Goal: Task Accomplishment & Management: Manage account settings

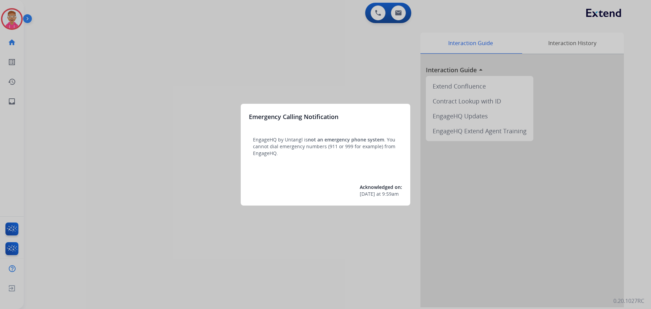
click at [12, 21] on div at bounding box center [325, 154] width 651 height 309
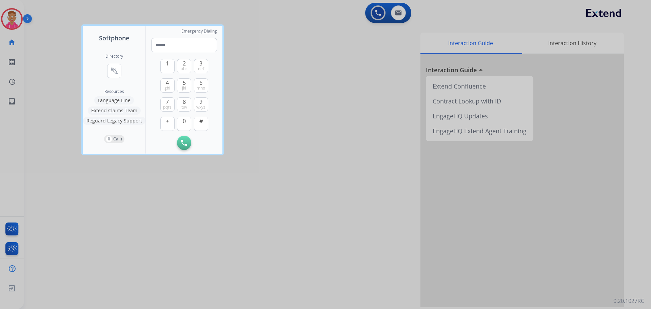
click at [17, 19] on div at bounding box center [325, 154] width 651 height 309
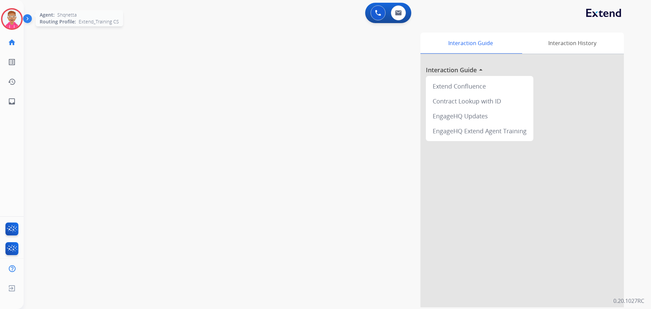
click at [18, 20] on img at bounding box center [11, 18] width 19 height 19
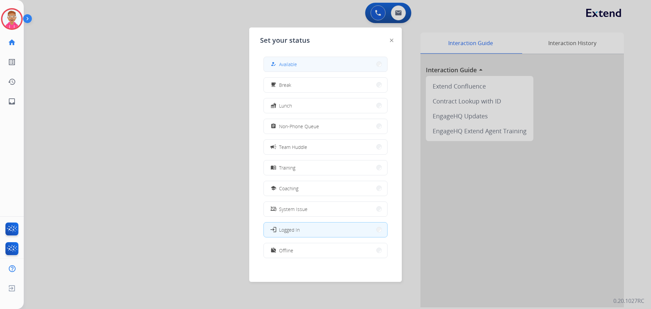
click at [289, 66] on span "Available" at bounding box center [288, 64] width 18 height 7
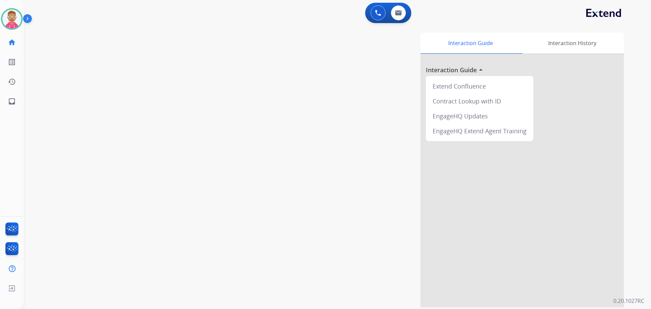
click at [35, 32] on div "swap_horiz Break voice bridge close_fullscreen Connect 3-Way Call merge_type Se…" at bounding box center [329, 165] width 611 height 283
click at [34, 88] on div "swap_horiz Break voice bridge close_fullscreen Connect 3-Way Call merge_type Se…" at bounding box center [329, 165] width 611 height 283
click at [400, 11] on img at bounding box center [398, 12] width 7 height 5
select select "**********"
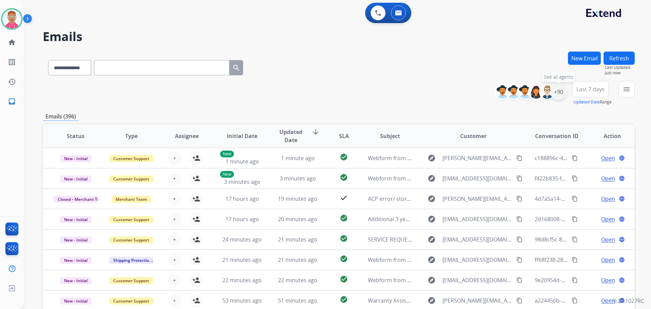
click at [561, 92] on div "+90" at bounding box center [558, 92] width 16 height 16
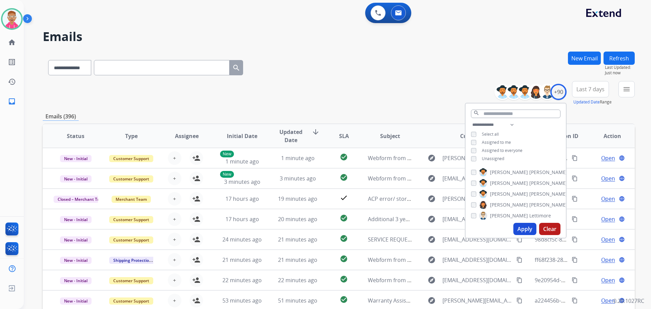
click at [522, 230] on button "Apply" at bounding box center [524, 229] width 23 height 12
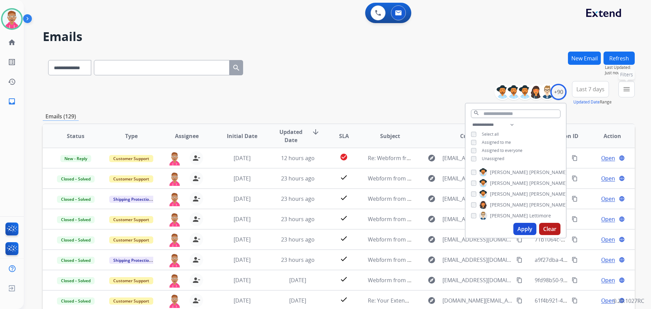
drag, startPoint x: 626, startPoint y: 85, endPoint x: 611, endPoint y: 93, distance: 17.0
click at [626, 86] on mat-icon "menu" at bounding box center [626, 89] width 8 height 8
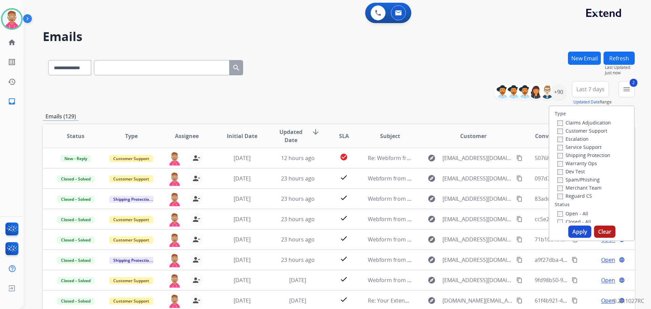
click at [555, 200] on div "Type Claims Adjudication Customer Support Escalation Service Support Shipping P…" at bounding box center [591, 164] width 85 height 117
click at [556, 201] on div "Type Claims Adjudication Customer Support Escalation Service Support Shipping P…" at bounding box center [591, 164] width 85 height 117
click at [557, 203] on div "Type Claims Adjudication Customer Support Escalation Service Support Shipping P…" at bounding box center [591, 164] width 85 height 117
click at [578, 235] on button "Apply" at bounding box center [579, 231] width 23 height 12
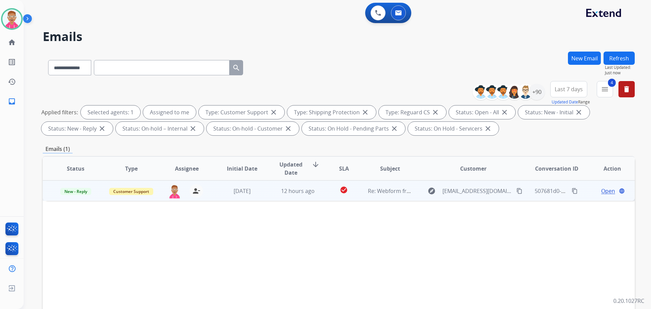
click at [601, 190] on span "Open" at bounding box center [608, 191] width 14 height 8
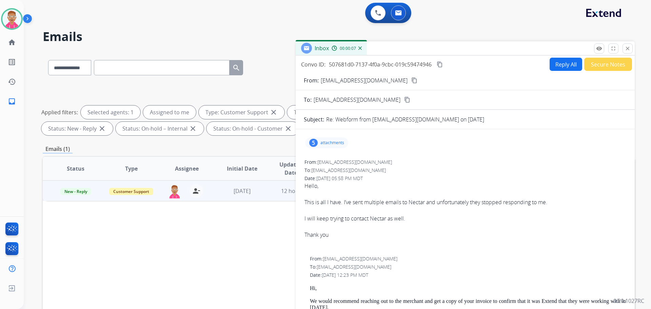
click at [325, 144] on p "attachments" at bounding box center [332, 142] width 24 height 5
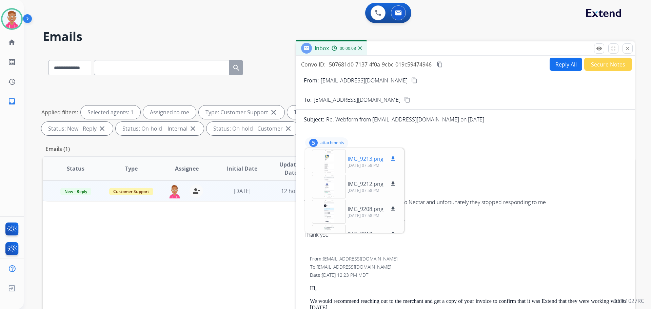
click at [328, 158] on div at bounding box center [329, 161] width 34 height 24
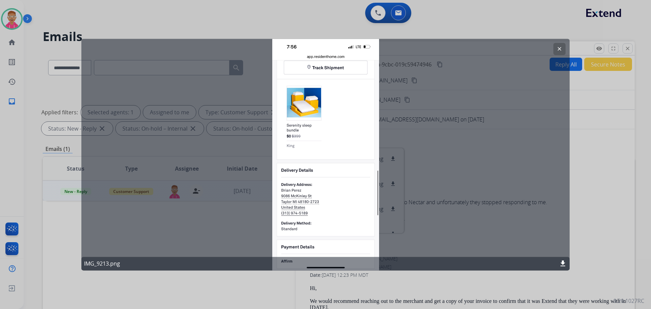
click at [558, 49] on mat-icon "clear" at bounding box center [559, 49] width 6 height 6
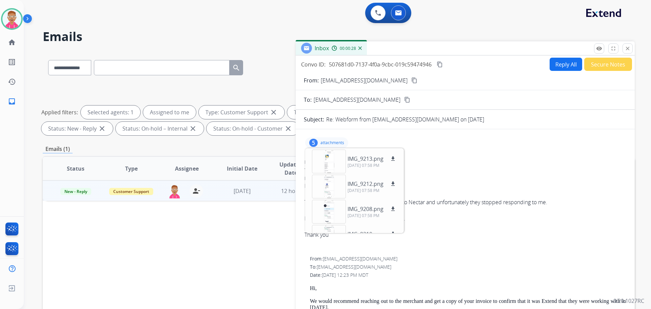
click at [441, 163] on div "From: [EMAIL_ADDRESS][DOMAIN_NAME]" at bounding box center [464, 162] width 321 height 7
click at [554, 64] on button "Reply All" at bounding box center [565, 64] width 33 height 13
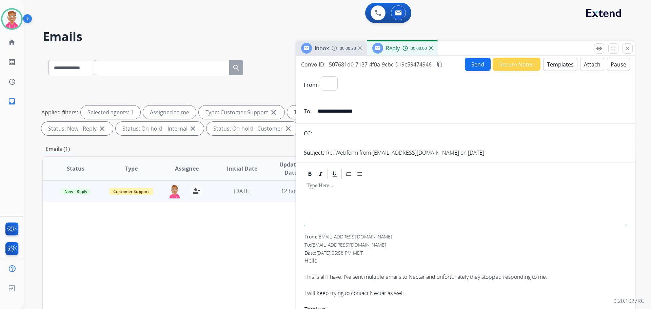
select select "**********"
click at [551, 66] on button "Templates" at bounding box center [560, 64] width 34 height 13
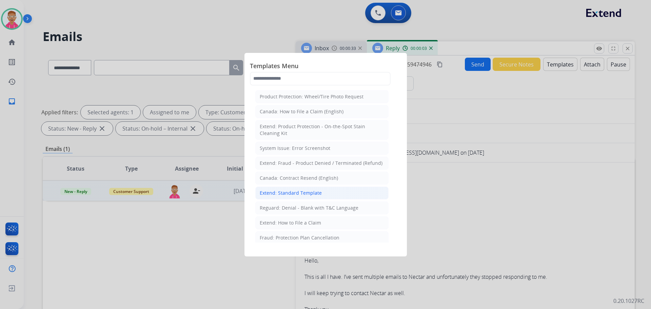
click at [297, 194] on div "Extend: Standard Template" at bounding box center [291, 192] width 62 height 7
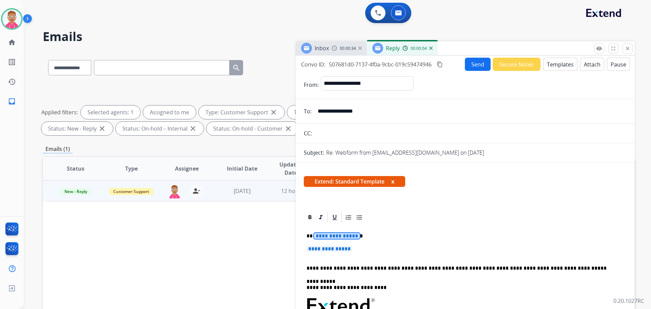
click at [327, 236] on span "**********" at bounding box center [337, 236] width 46 height 6
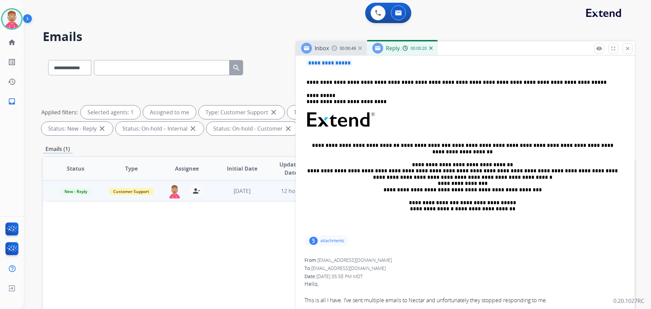
scroll to position [102, 0]
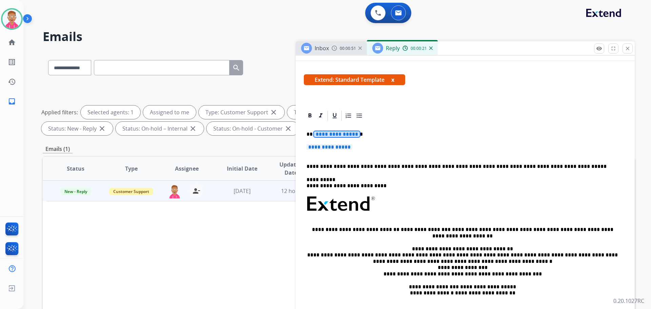
click at [332, 131] on span "**********" at bounding box center [337, 134] width 46 height 6
click at [330, 145] on span "**********" at bounding box center [329, 147] width 46 height 6
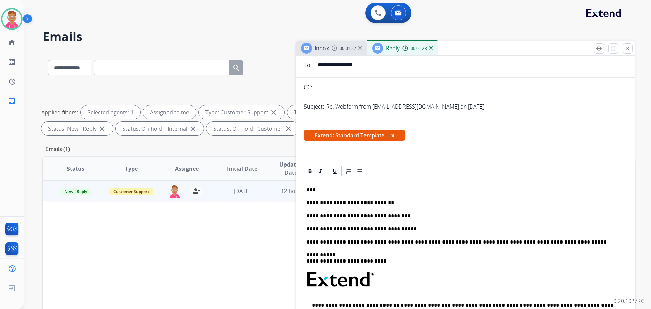
scroll to position [0, 0]
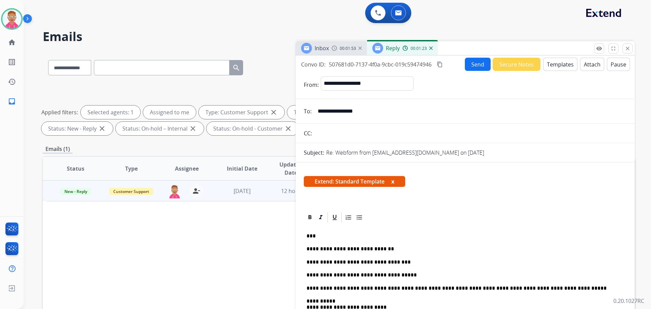
click at [481, 64] on button "Send" at bounding box center [478, 64] width 26 height 13
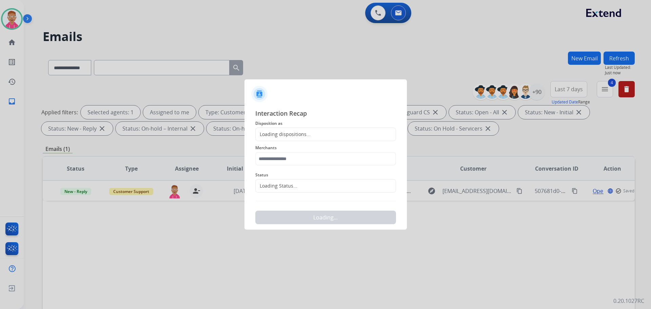
click at [303, 138] on div "Loading dispositions..." at bounding box center [325, 134] width 141 height 14
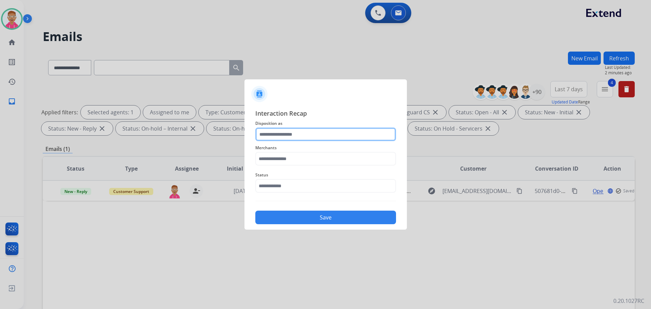
click at [306, 132] on input "text" at bounding box center [325, 134] width 141 height 14
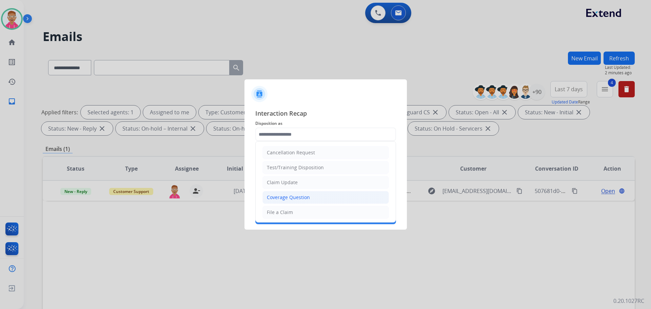
click at [304, 198] on div "Coverage Question" at bounding box center [288, 197] width 43 height 7
type input "**********"
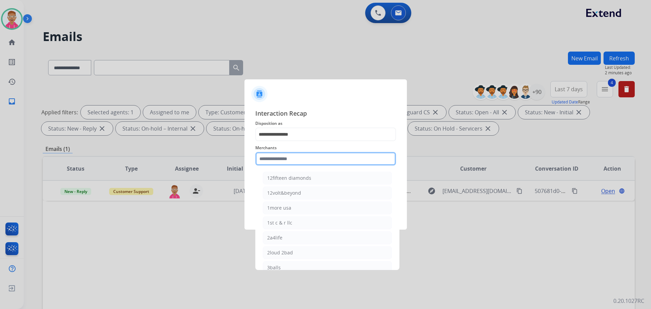
click at [286, 162] on input "text" at bounding box center [325, 159] width 141 height 14
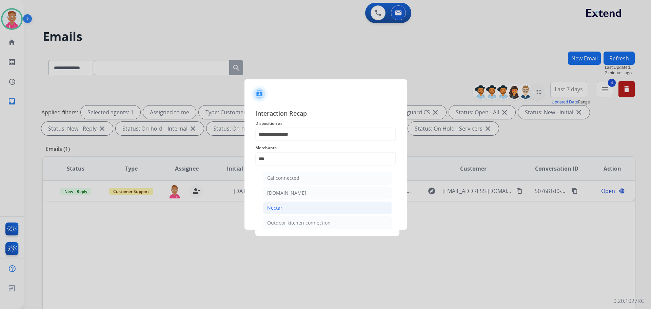
click at [293, 207] on li "Nectar" at bounding box center [327, 207] width 129 height 13
type input "******"
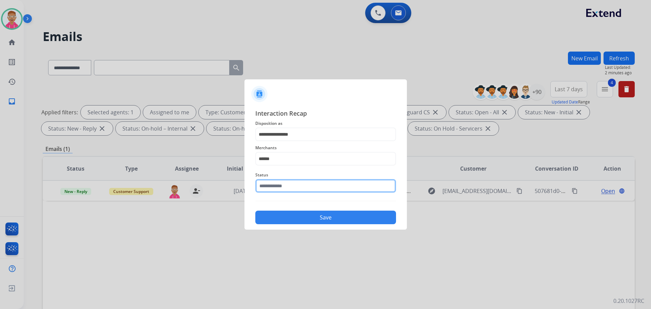
click at [271, 184] on input "text" at bounding box center [325, 186] width 141 height 14
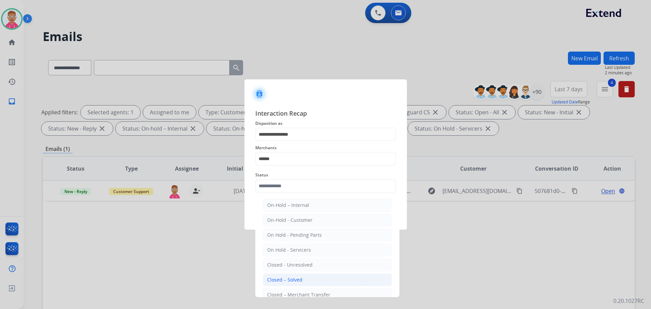
click at [301, 283] on div "Closed – Solved" at bounding box center [284, 279] width 35 height 7
type input "**********"
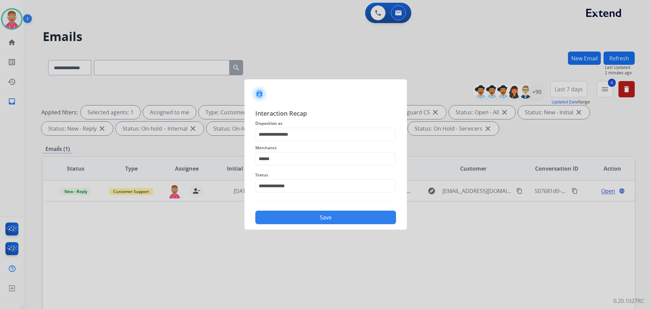
click at [317, 220] on button "Save" at bounding box center [325, 217] width 141 height 14
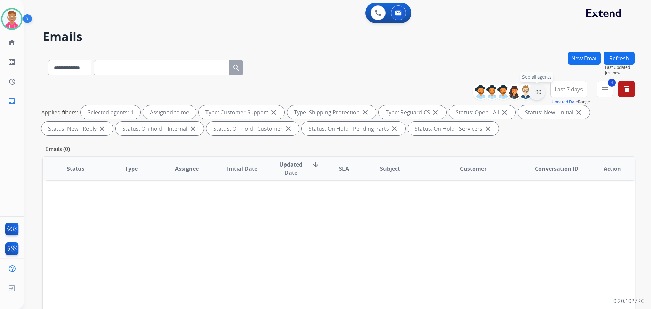
click at [541, 92] on div "+90" at bounding box center [536, 92] width 16 height 16
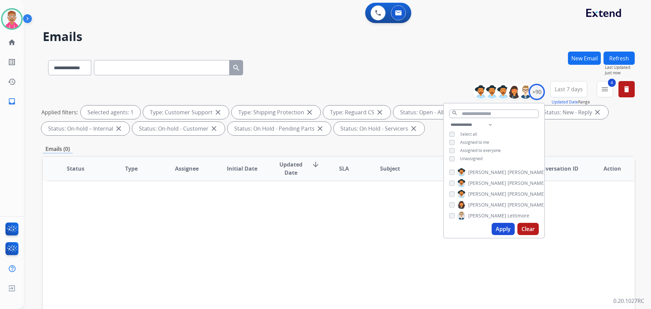
click at [452, 154] on div "**********" at bounding box center [494, 142] width 100 height 43
click at [496, 228] on button "Apply" at bounding box center [502, 229] width 23 height 12
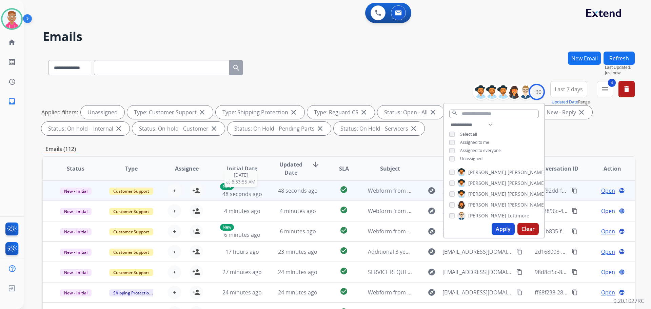
scroll to position [1, 0]
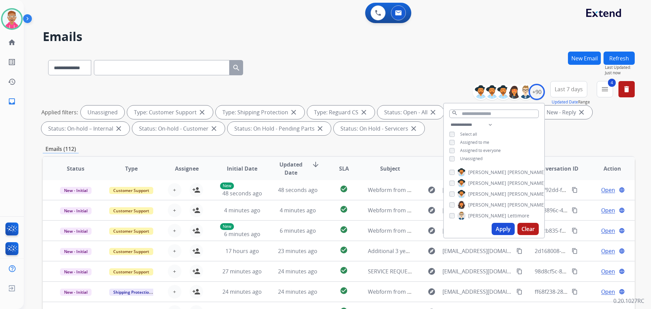
click at [419, 73] on div "**********" at bounding box center [339, 66] width 592 height 29
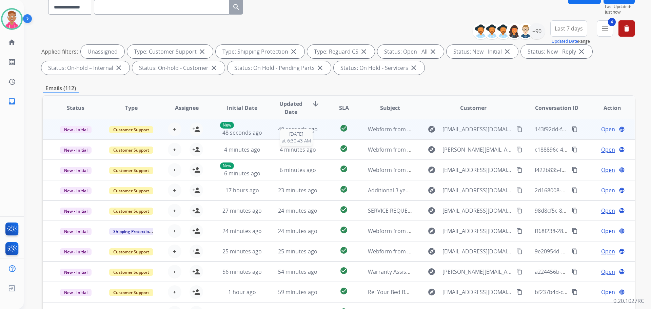
scroll to position [109, 0]
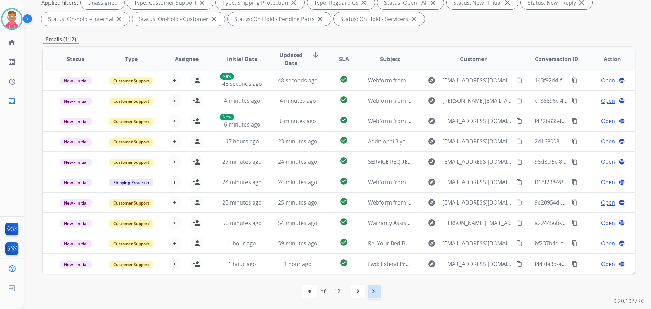
click at [378, 294] on mat-icon "last_page" at bounding box center [374, 291] width 8 height 8
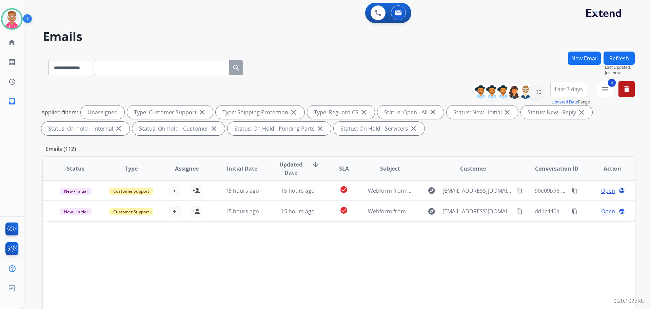
scroll to position [0, 0]
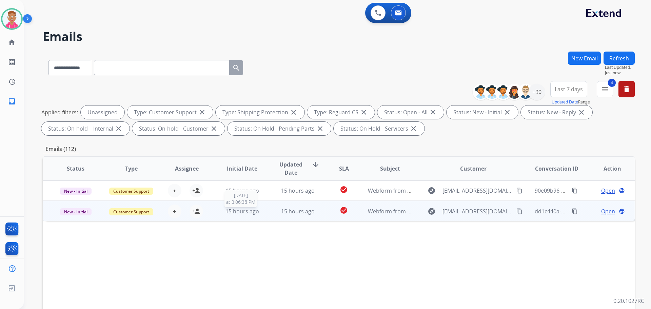
click at [249, 211] on span "15 hours ago" at bounding box center [242, 210] width 34 height 7
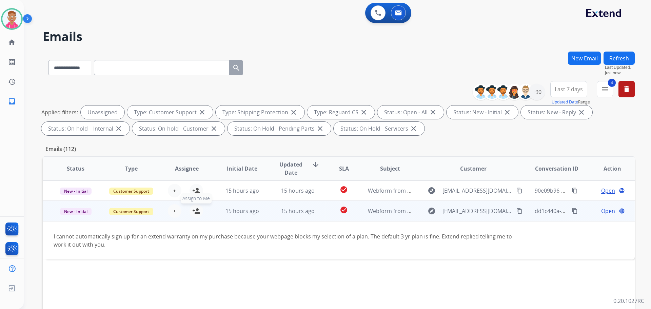
click at [190, 211] on button "person_add Assign to Me" at bounding box center [196, 211] width 14 height 14
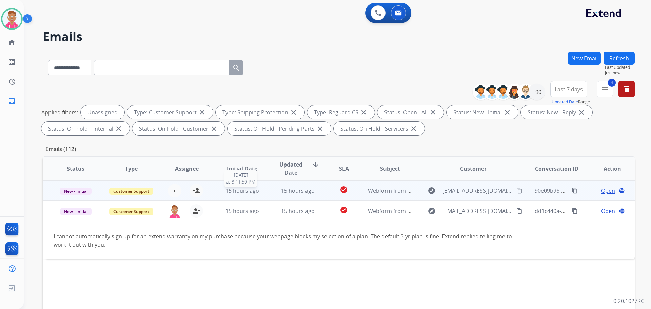
click at [265, 193] on td "15 hours ago" at bounding box center [293, 190] width 56 height 20
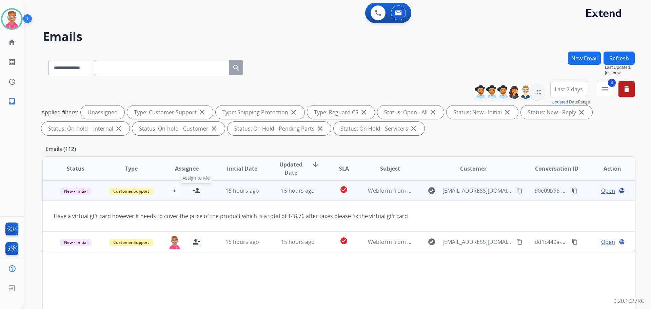
click at [196, 190] on mat-icon "person_add" at bounding box center [196, 190] width 8 height 8
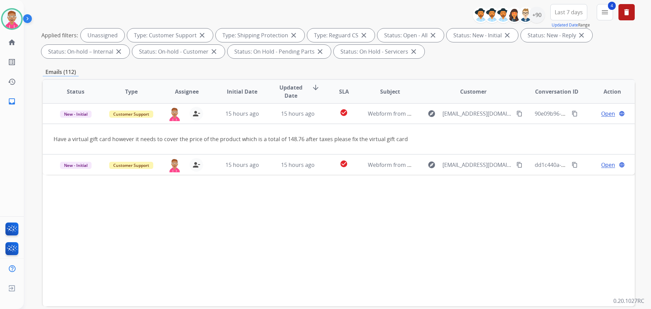
scroll to position [109, 0]
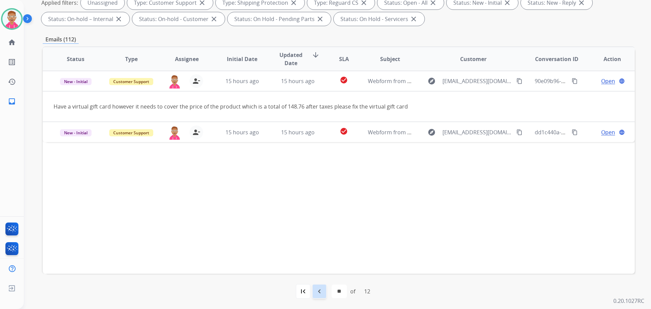
click at [323, 292] on div "navigate_before" at bounding box center [319, 291] width 15 height 15
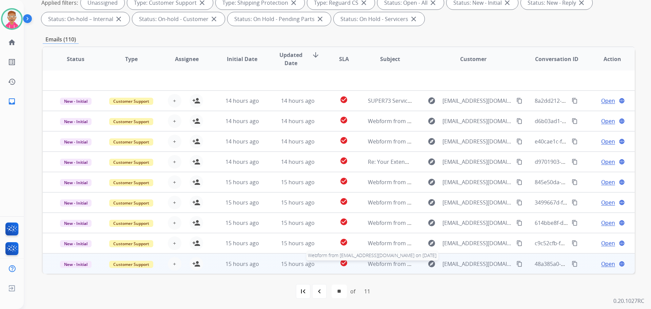
click at [379, 264] on span "Webform from [EMAIL_ADDRESS][DOMAIN_NAME] on [DATE]" at bounding box center [445, 263] width 154 height 7
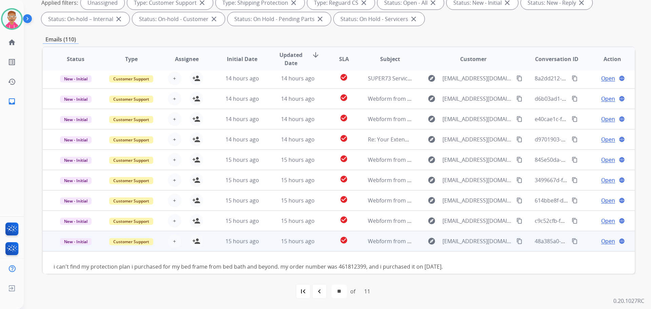
scroll to position [31, 0]
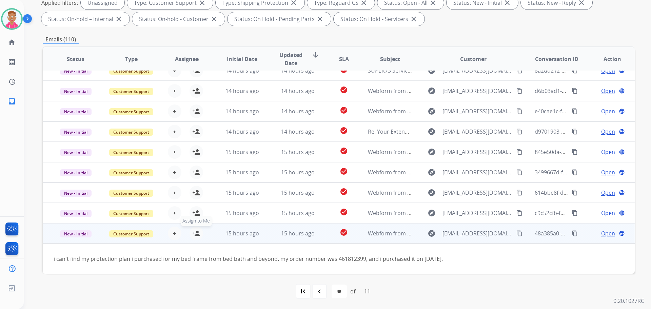
click at [200, 233] on button "person_add Assign to Me" at bounding box center [196, 233] width 14 height 14
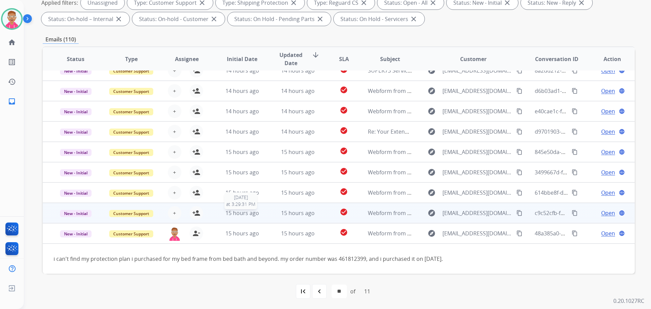
click at [239, 215] on span "15 hours ago" at bounding box center [242, 212] width 34 height 7
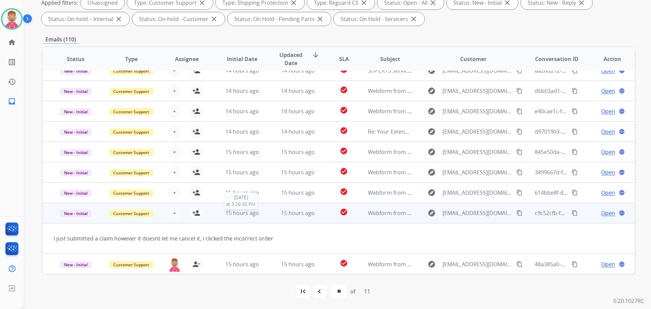
scroll to position [31, 0]
click at [192, 214] on mat-icon "person_add" at bounding box center [196, 212] width 8 height 8
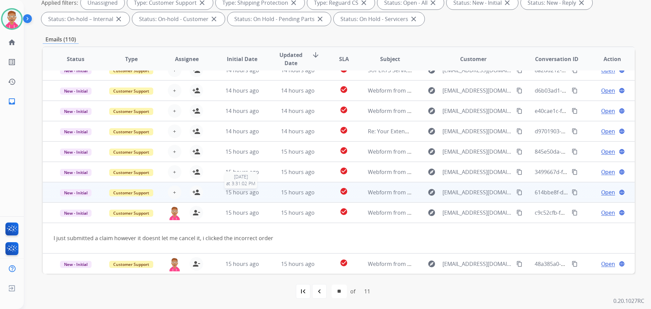
click at [240, 192] on span "15 hours ago" at bounding box center [242, 191] width 34 height 7
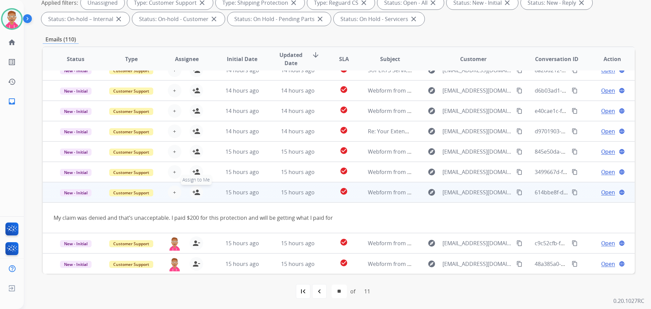
click at [197, 194] on mat-icon "person_add" at bounding box center [196, 192] width 8 height 8
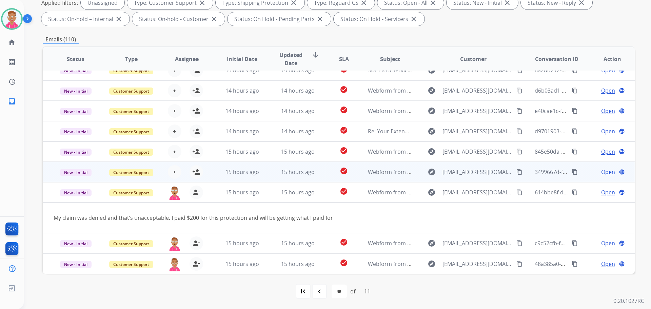
click at [241, 178] on td "15 hours ago" at bounding box center [237, 172] width 56 height 20
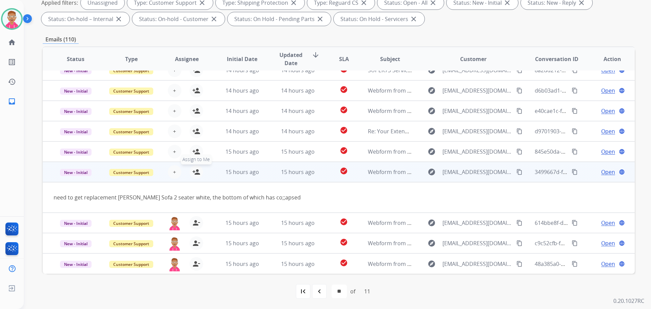
click at [196, 173] on mat-icon "person_add" at bounding box center [196, 172] width 8 height 8
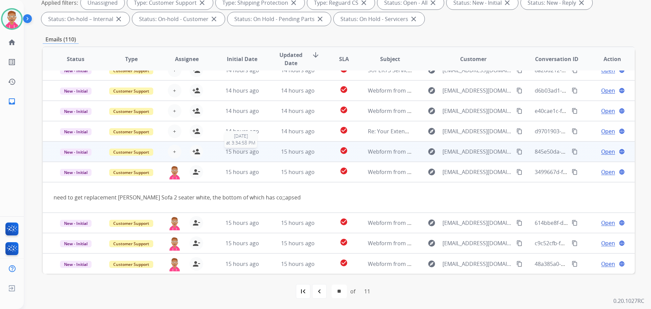
click at [221, 152] on div "15 hours ago" at bounding box center [242, 151] width 44 height 8
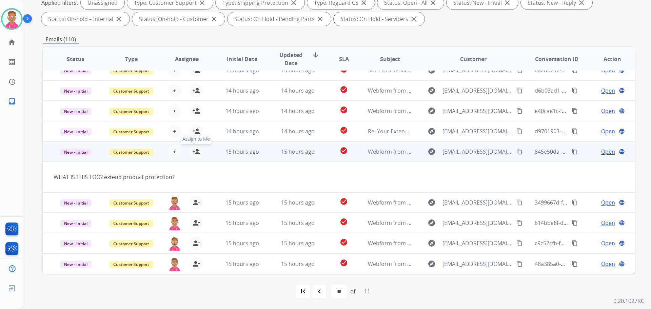
click at [189, 151] on button "person_add Assign to Me" at bounding box center [196, 152] width 14 height 14
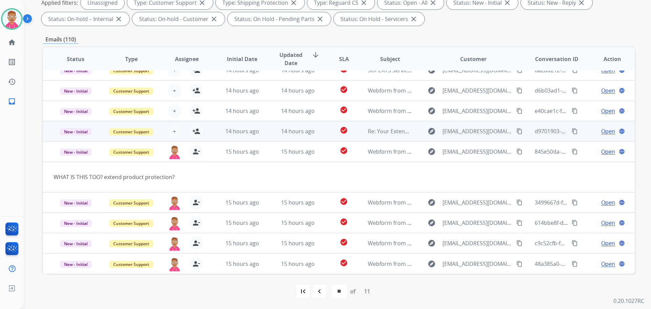
click at [209, 133] on td "14 hours ago" at bounding box center [237, 131] width 56 height 20
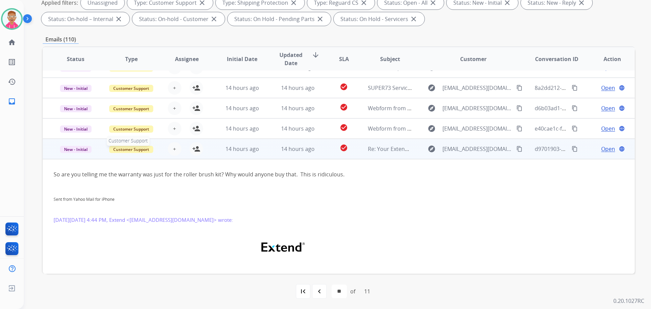
scroll to position [0, 0]
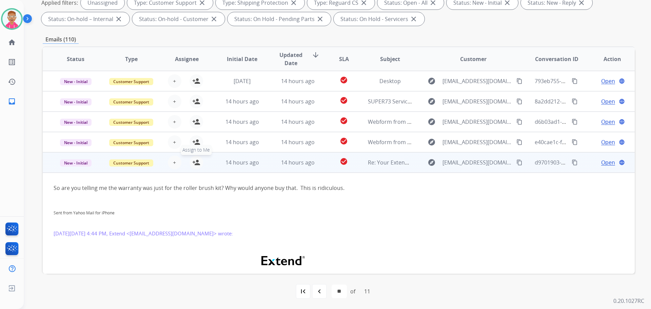
click at [195, 163] on mat-icon "person_add" at bounding box center [196, 162] width 8 height 8
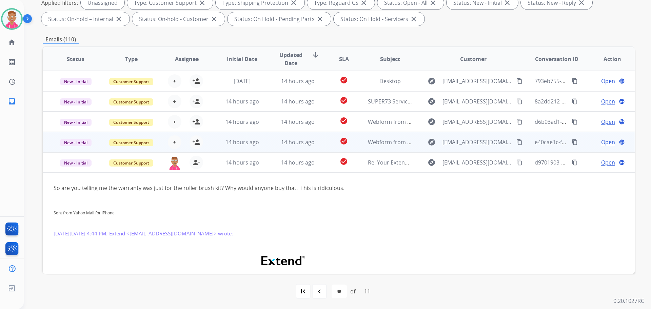
click at [216, 142] on td "14 hours ago" at bounding box center [237, 142] width 56 height 20
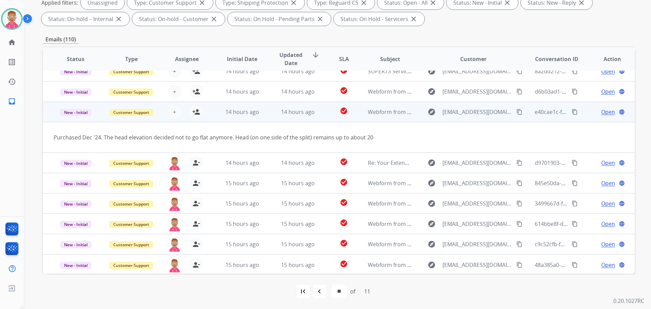
scroll to position [31, 0]
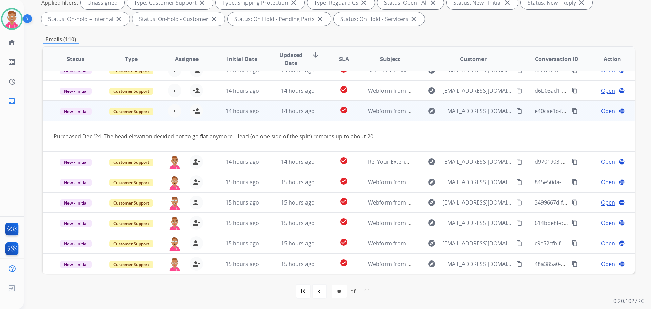
click at [224, 116] on td "14 hours ago" at bounding box center [237, 111] width 56 height 20
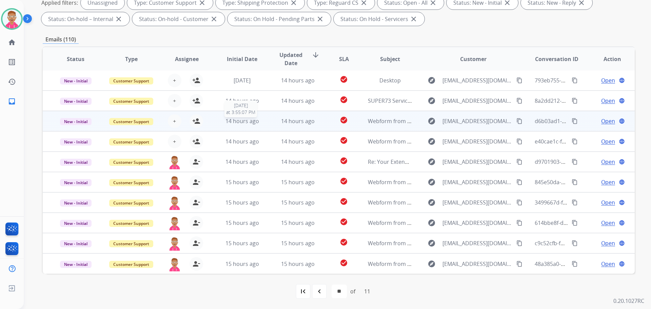
click at [222, 118] on div "14 hours ago" at bounding box center [242, 121] width 44 height 8
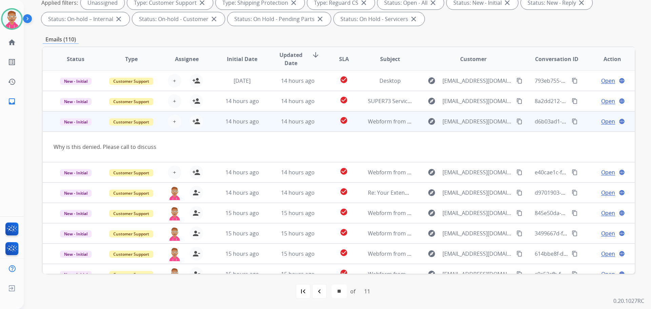
scroll to position [0, 0]
click at [194, 123] on mat-icon "person_add" at bounding box center [196, 122] width 8 height 8
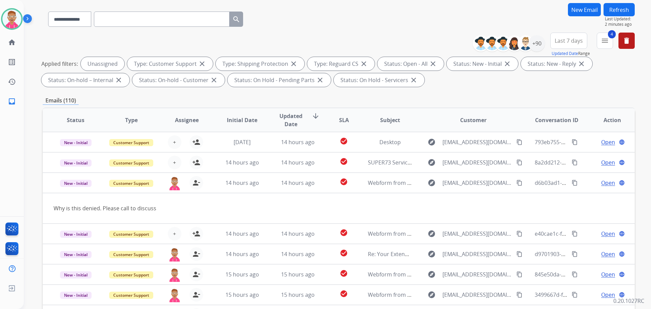
scroll to position [42, 0]
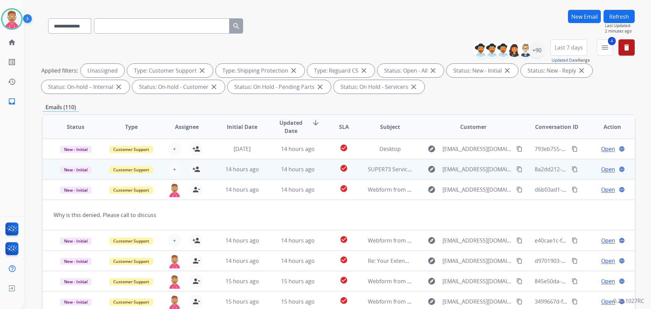
click at [215, 169] on td "14 hours ago" at bounding box center [237, 169] width 56 height 20
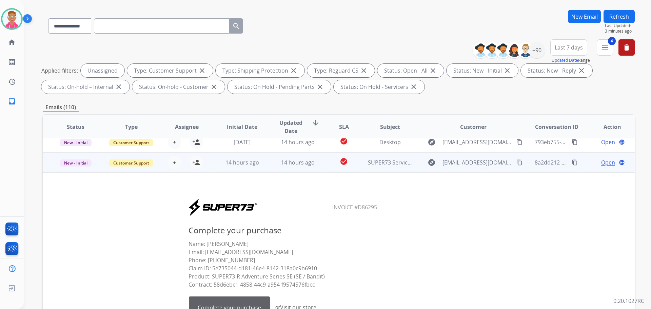
scroll to position [0, 0]
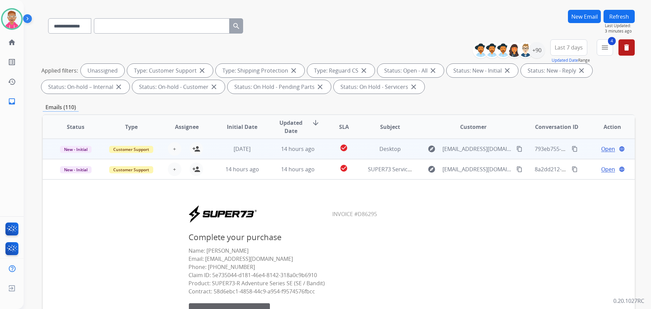
click at [218, 151] on td "[DATE]" at bounding box center [237, 149] width 56 height 20
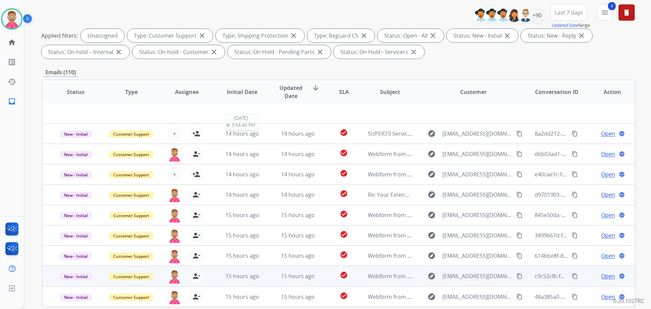
scroll to position [109, 0]
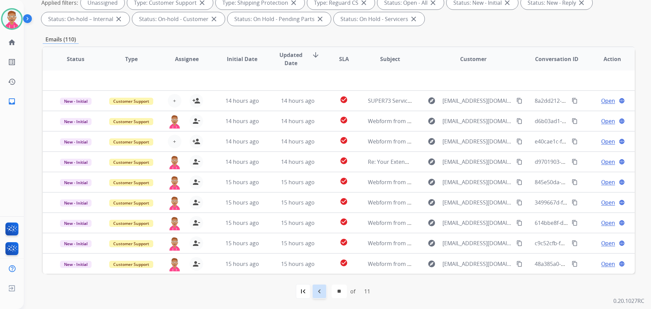
click at [320, 292] on mat-icon "navigate_before" at bounding box center [319, 291] width 8 height 8
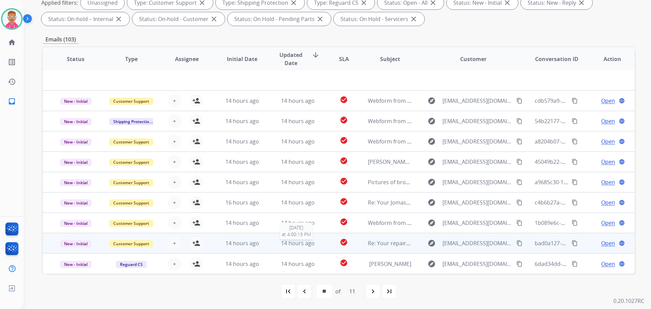
click at [281, 244] on span "14 hours ago" at bounding box center [298, 242] width 34 height 7
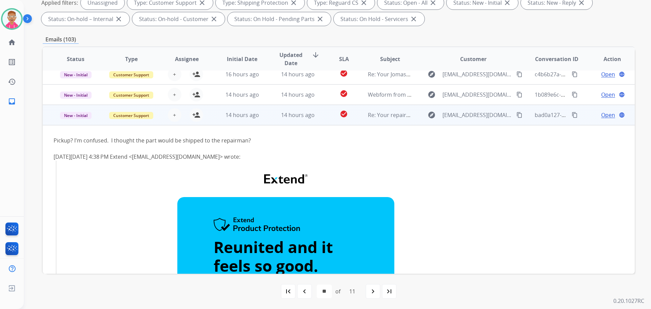
scroll to position [95, 0]
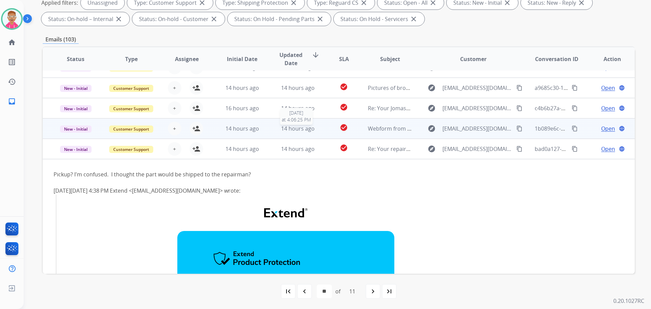
click at [276, 130] on div "14 hours ago" at bounding box center [298, 128] width 44 height 8
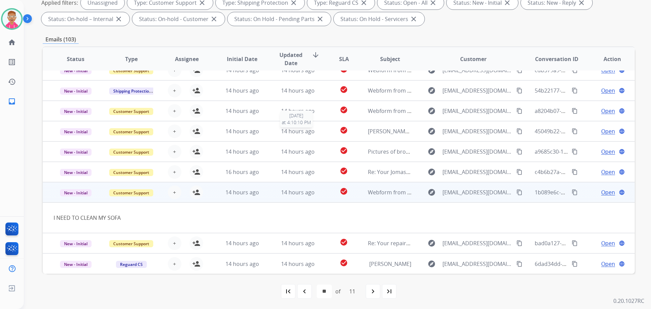
scroll to position [31, 0]
click at [197, 195] on mat-icon "person_add" at bounding box center [196, 192] width 8 height 8
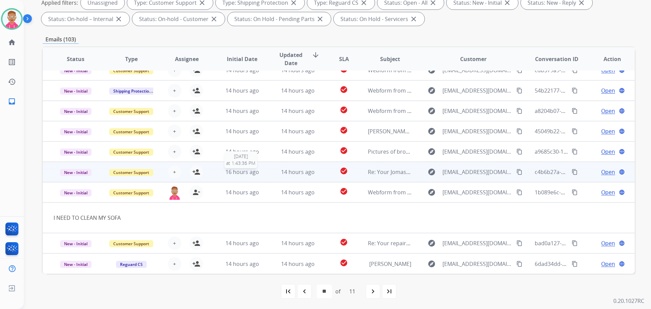
click at [237, 170] on span "16 hours ago" at bounding box center [242, 171] width 34 height 7
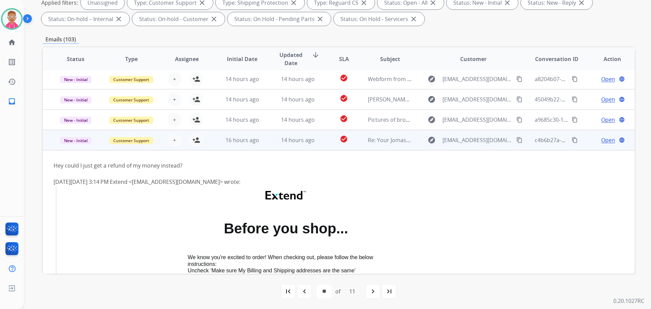
scroll to position [54, 0]
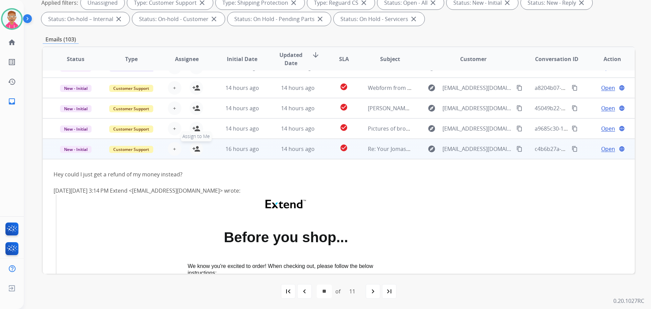
click at [193, 147] on mat-icon "person_add" at bounding box center [196, 149] width 8 height 8
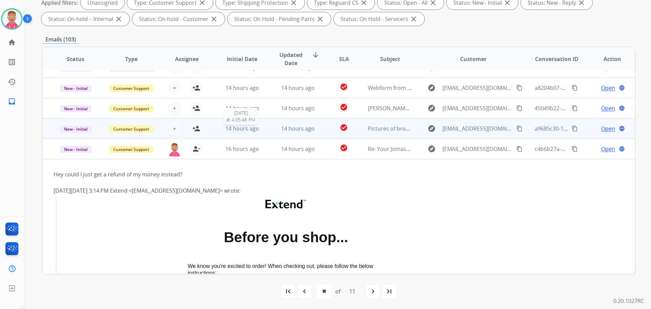
click at [239, 131] on span "14 hours ago" at bounding box center [242, 128] width 34 height 7
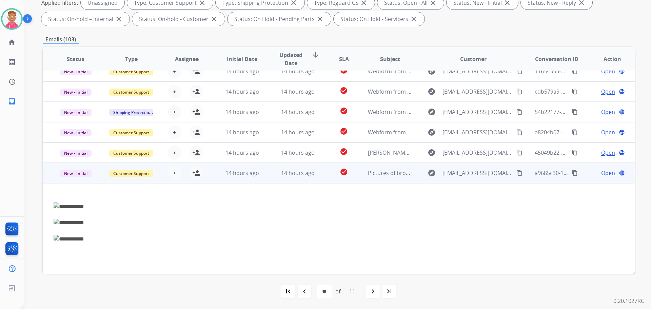
scroll to position [0, 0]
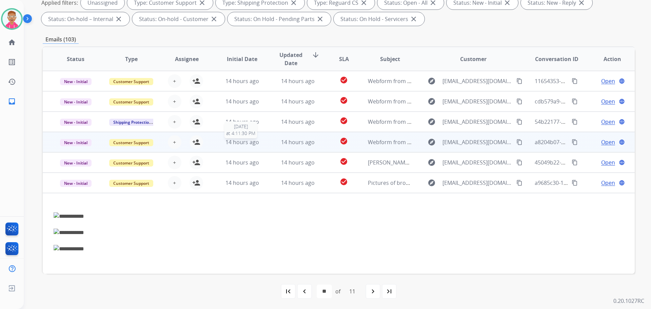
click at [222, 145] on div "14 hours ago" at bounding box center [242, 142] width 44 height 8
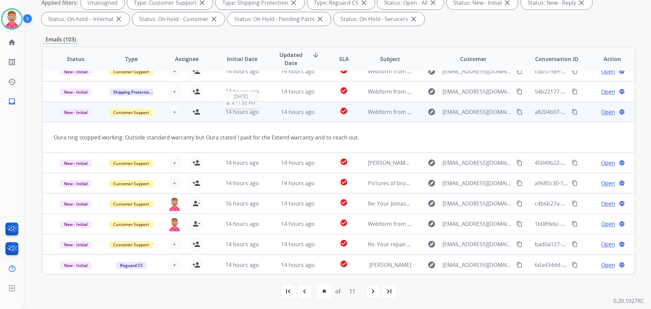
scroll to position [31, 0]
click at [195, 113] on mat-icon "person_add" at bounding box center [196, 111] width 8 height 8
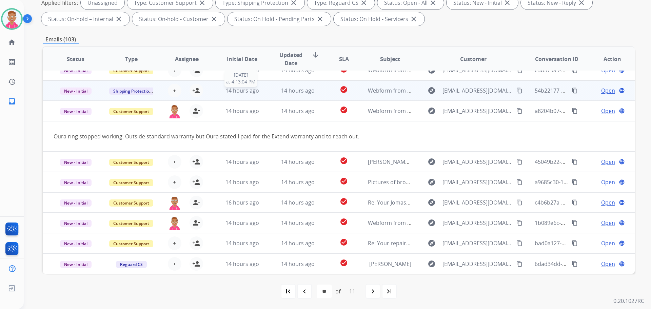
click at [223, 93] on div "14 hours ago" at bounding box center [242, 90] width 44 height 8
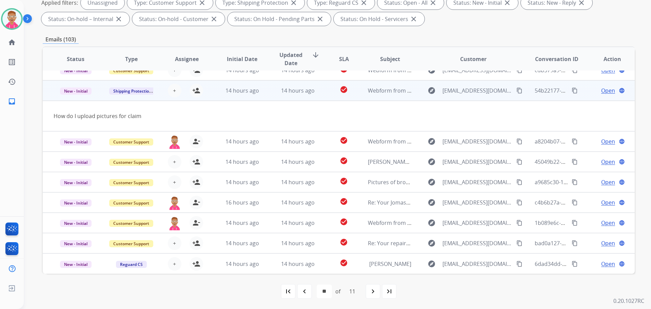
scroll to position [0, 0]
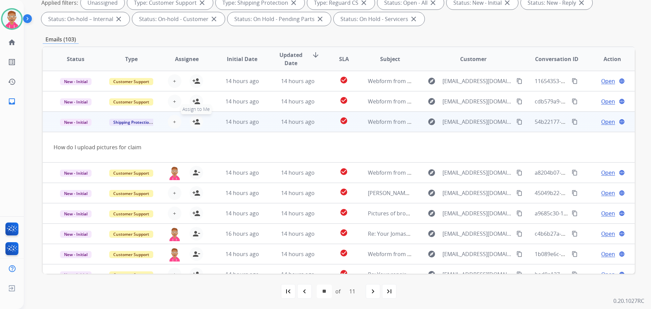
click at [195, 120] on mat-icon "person_add" at bounding box center [196, 122] width 8 height 8
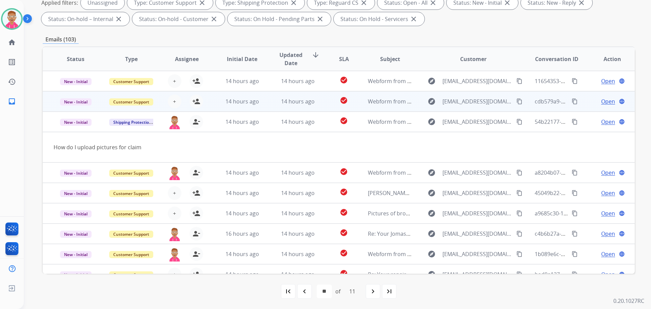
click at [222, 104] on div "14 hours ago" at bounding box center [242, 101] width 44 height 8
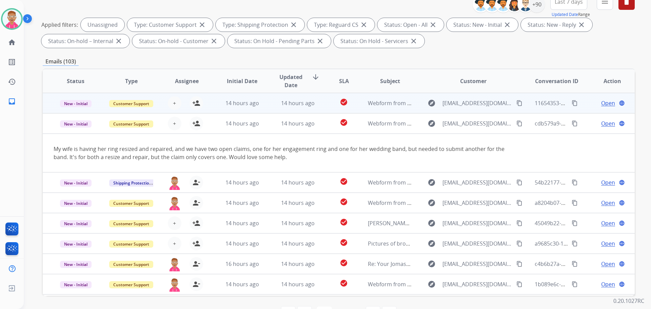
scroll to position [76, 0]
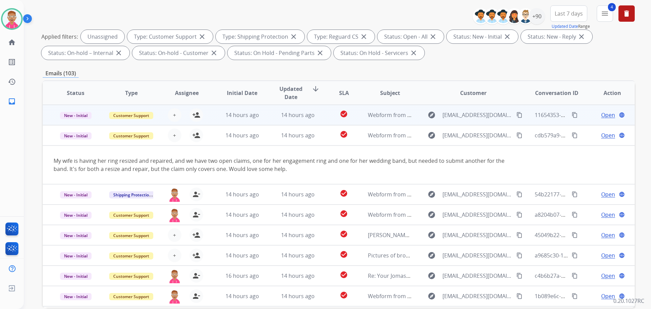
click at [211, 119] on td "14 hours ago" at bounding box center [237, 115] width 56 height 20
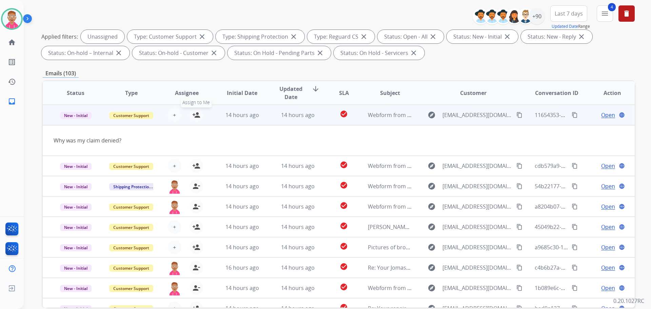
click at [197, 115] on mat-icon "person_add" at bounding box center [196, 115] width 8 height 8
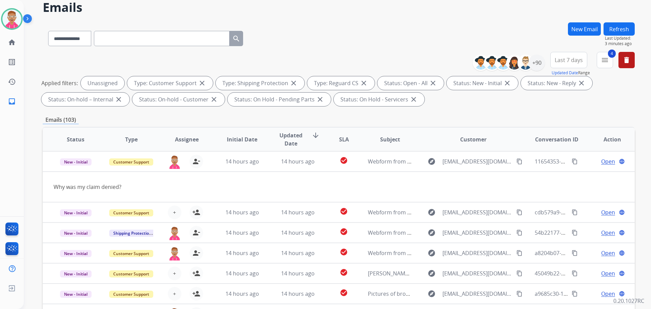
scroll to position [0, 0]
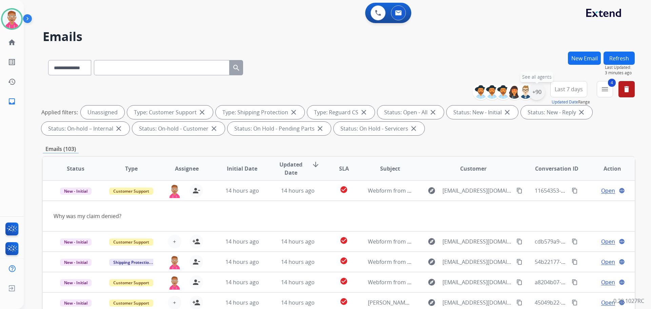
click at [539, 92] on div "+90" at bounding box center [536, 92] width 16 height 16
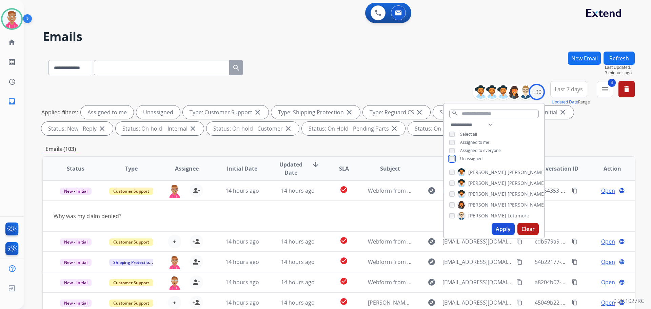
click at [448, 161] on div "**********" at bounding box center [494, 142] width 100 height 43
click at [453, 160] on div "Unassigned" at bounding box center [465, 158] width 33 height 5
click at [499, 228] on button "Apply" at bounding box center [502, 229] width 23 height 12
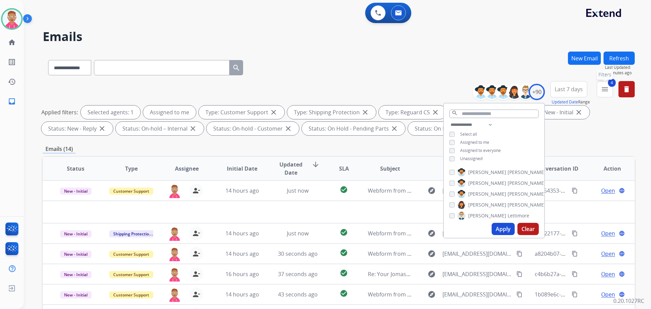
click at [610, 88] on button "4 menu Filters" at bounding box center [605, 89] width 16 height 16
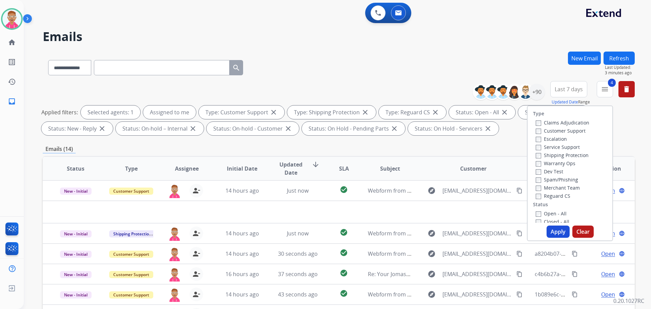
click at [556, 235] on button "Apply" at bounding box center [557, 231] width 23 height 12
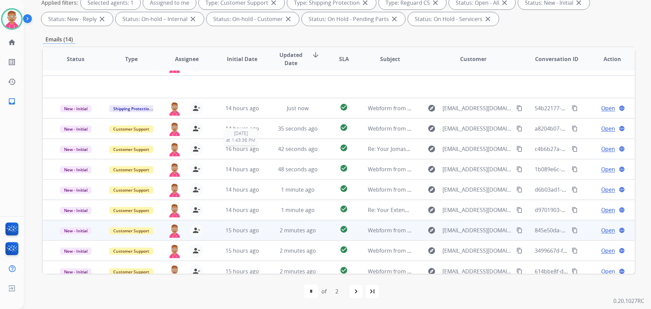
scroll to position [23, 0]
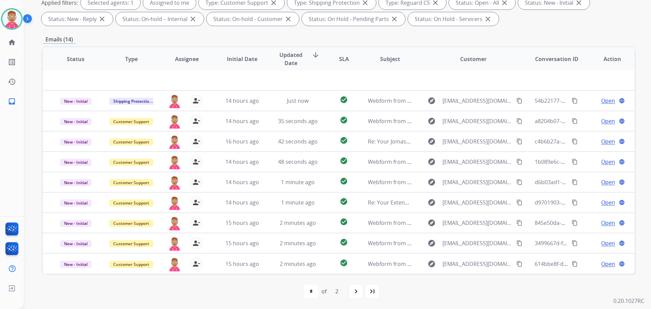
click at [373, 290] on mat-icon "last_page" at bounding box center [372, 291] width 8 height 8
select select "*"
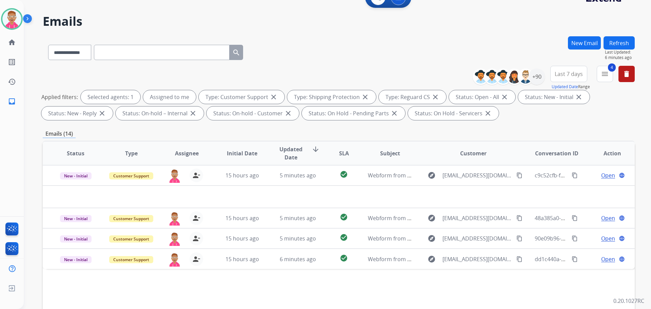
scroll to position [109, 0]
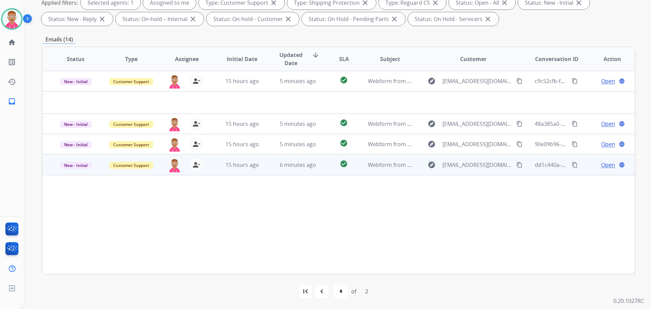
click at [604, 166] on span "Open" at bounding box center [608, 165] width 14 height 8
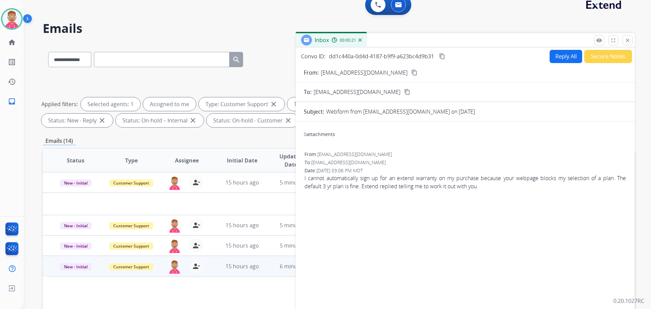
scroll to position [8, 0]
click at [143, 80] on div "**********" at bounding box center [339, 101] width 592 height 57
click at [411, 75] on mat-icon "content_copy" at bounding box center [414, 73] width 6 height 6
click at [558, 55] on button "Reply All" at bounding box center [565, 56] width 33 height 13
select select "**********"
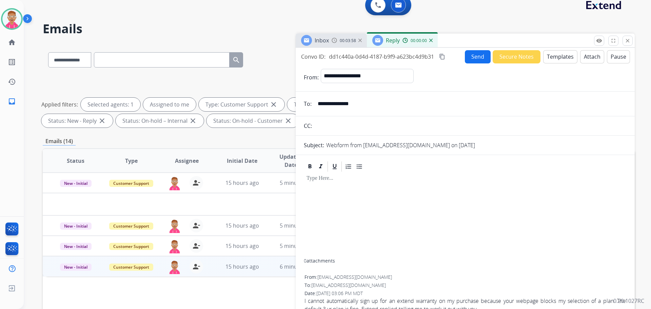
click at [562, 56] on button "Templates" at bounding box center [560, 56] width 34 height 13
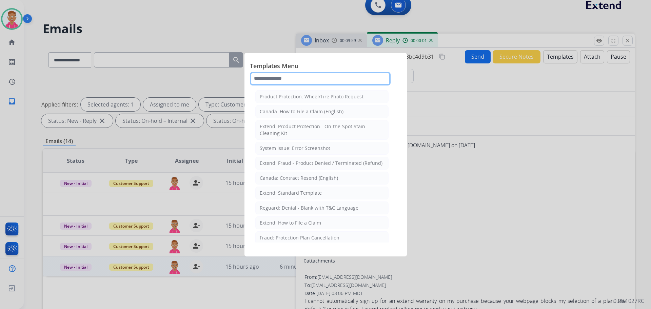
click at [311, 80] on input "text" at bounding box center [320, 79] width 141 height 14
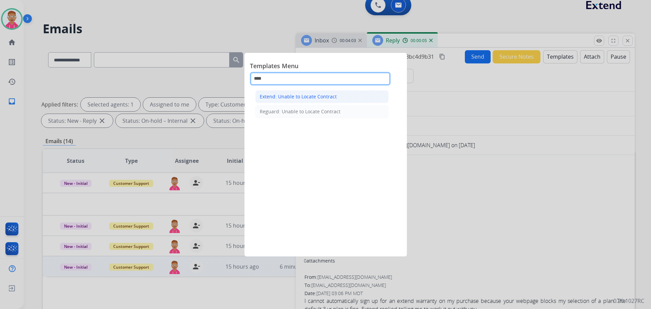
type input "****"
click at [312, 97] on div "Extend: Unable to Locate Contract" at bounding box center [298, 96] width 77 height 7
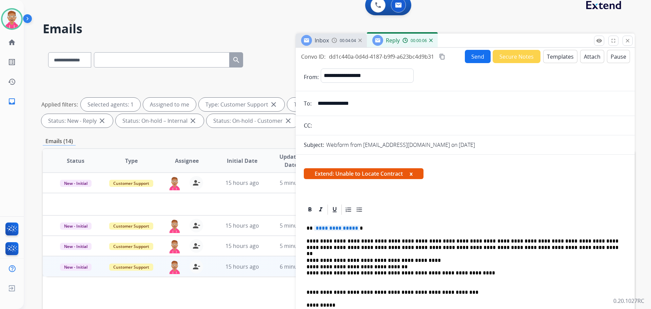
click at [353, 230] on span "**********" at bounding box center [337, 228] width 46 height 6
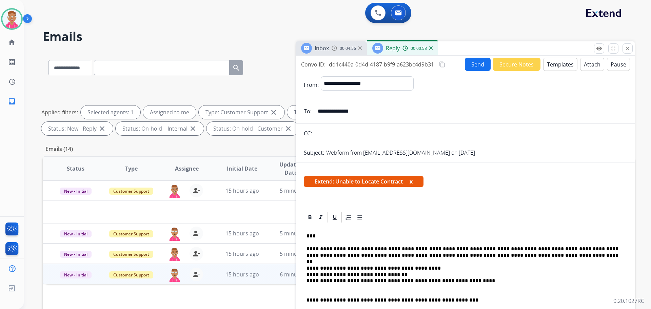
click at [468, 65] on button "Send" at bounding box center [478, 64] width 26 height 13
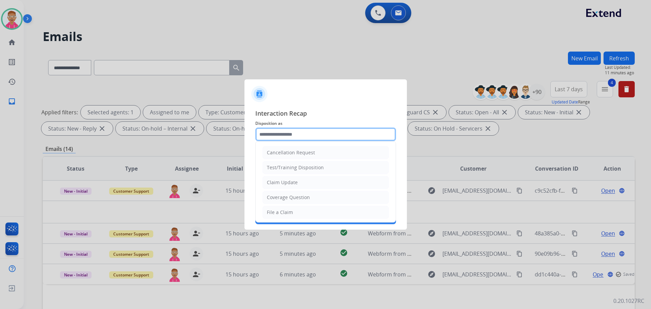
click at [329, 134] on input "text" at bounding box center [325, 134] width 141 height 14
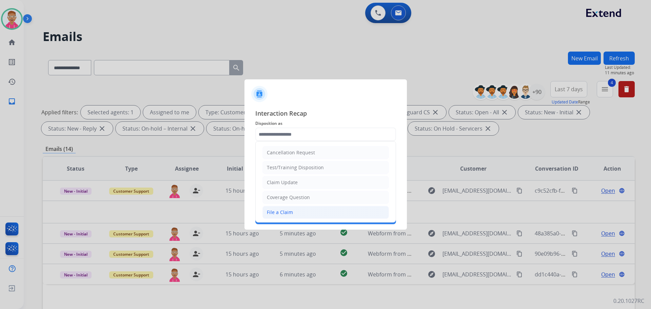
click at [304, 212] on li "File a Claim" at bounding box center [325, 212] width 126 height 13
type input "**********"
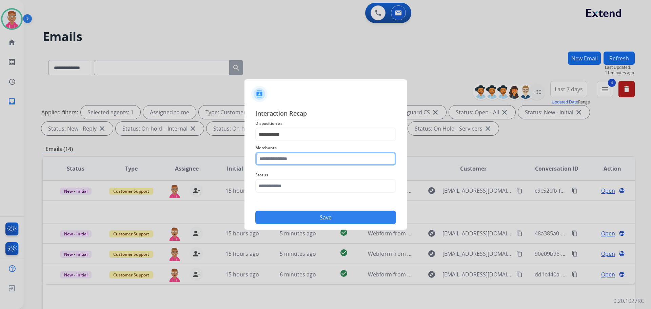
click at [302, 160] on input "text" at bounding box center [325, 159] width 141 height 14
click at [310, 180] on li "Not found" at bounding box center [327, 178] width 129 height 13
type input "*********"
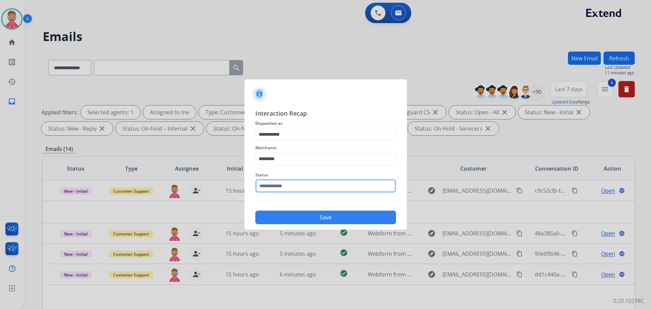
click at [300, 184] on input "text" at bounding box center [325, 186] width 141 height 14
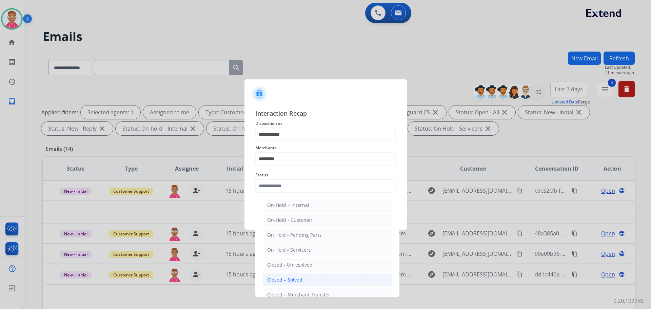
click at [307, 276] on li "Closed – Solved" at bounding box center [327, 279] width 129 height 13
type input "**********"
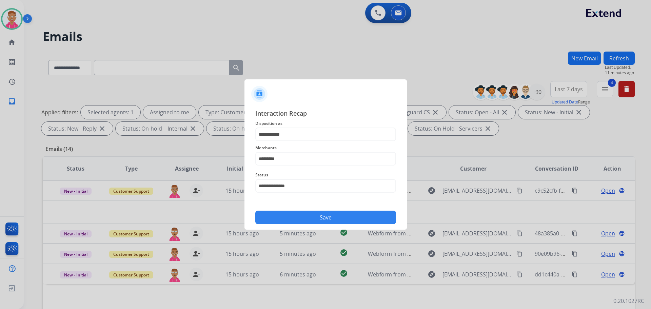
click at [305, 214] on button "Save" at bounding box center [325, 217] width 141 height 14
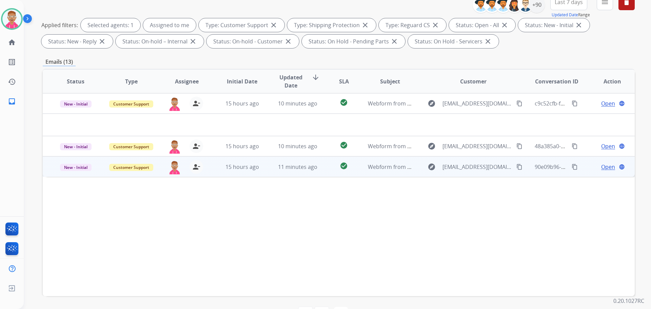
scroll to position [109, 0]
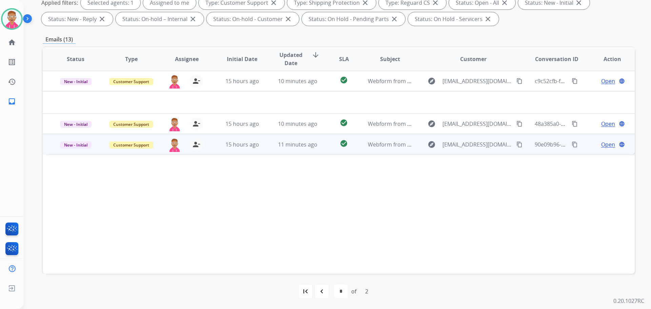
click at [604, 143] on span "Open" at bounding box center [608, 144] width 14 height 8
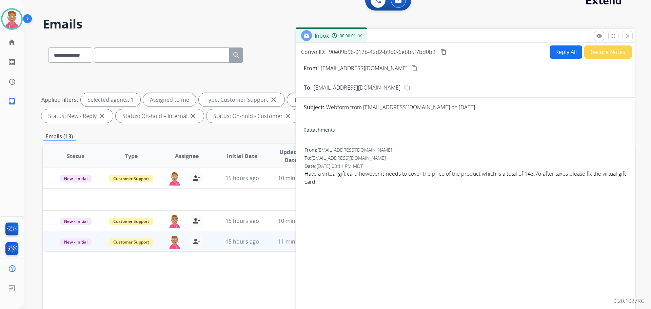
scroll to position [0, 0]
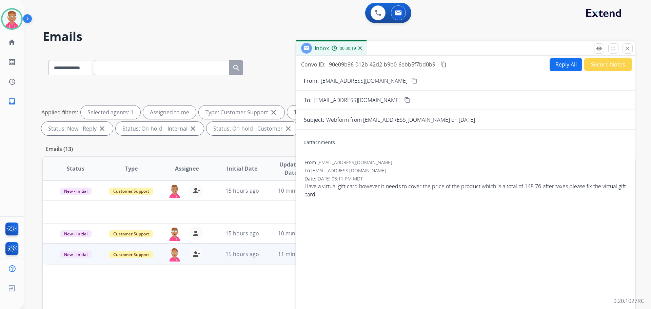
click at [410, 77] on button "content_copy" at bounding box center [414, 81] width 8 height 8
click at [560, 63] on button "Reply All" at bounding box center [565, 64] width 33 height 13
select select "**********"
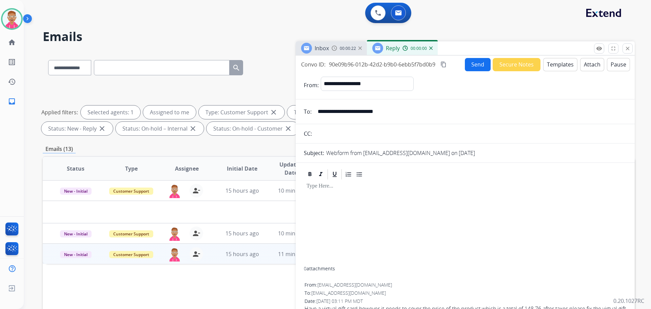
click at [559, 62] on button "Templates" at bounding box center [560, 64] width 34 height 13
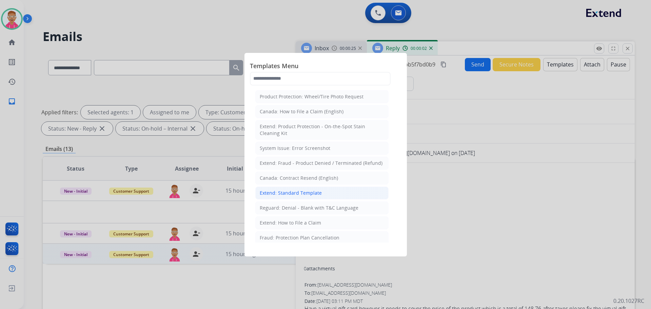
click at [298, 193] on div "Extend: Standard Template" at bounding box center [291, 192] width 62 height 7
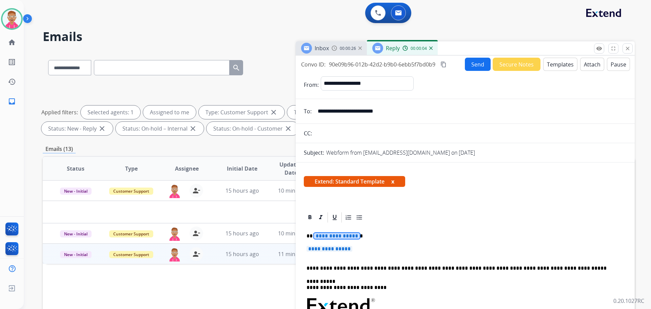
click at [329, 235] on span "**********" at bounding box center [337, 236] width 46 height 6
drag, startPoint x: 398, startPoint y: 113, endPoint x: 318, endPoint y: 113, distance: 80.0
click at [318, 113] on input "**********" at bounding box center [470, 111] width 313 height 14
click at [327, 236] on span "**********" at bounding box center [337, 236] width 46 height 6
click at [341, 249] on span "**********" at bounding box center [329, 249] width 46 height 6
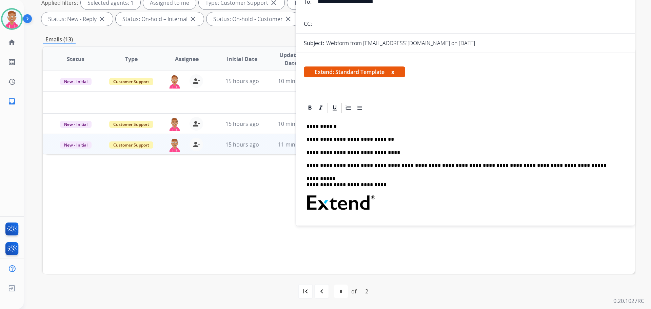
click at [409, 207] on p at bounding box center [464, 207] width 317 height 24
click at [381, 153] on p "**********" at bounding box center [462, 152] width 312 height 6
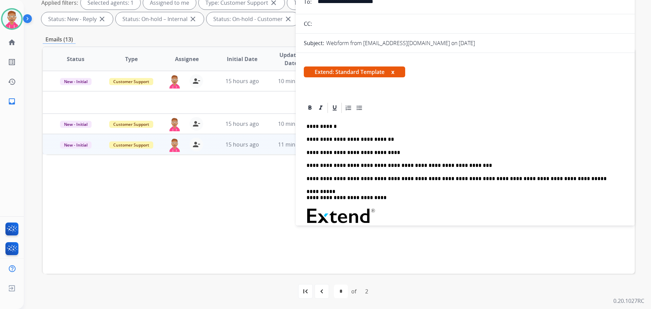
click at [40, 68] on div "**********" at bounding box center [329, 69] width 611 height 309
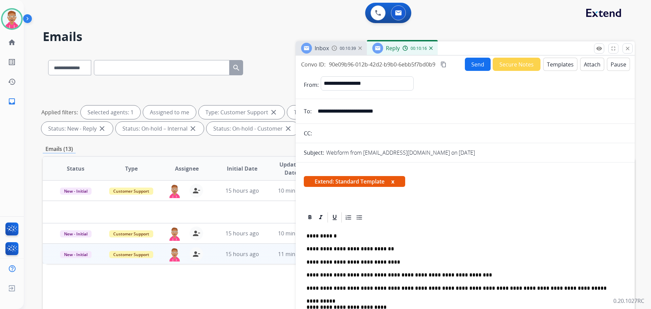
click at [470, 65] on button "Send" at bounding box center [478, 64] width 26 height 13
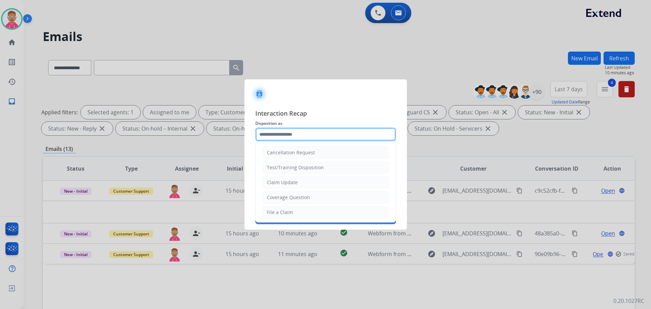
click at [298, 132] on input "text" at bounding box center [325, 134] width 141 height 14
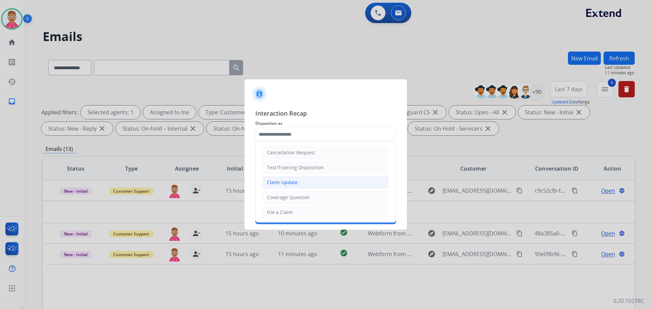
click at [284, 182] on div "Claim Update" at bounding box center [282, 182] width 31 height 7
type input "**********"
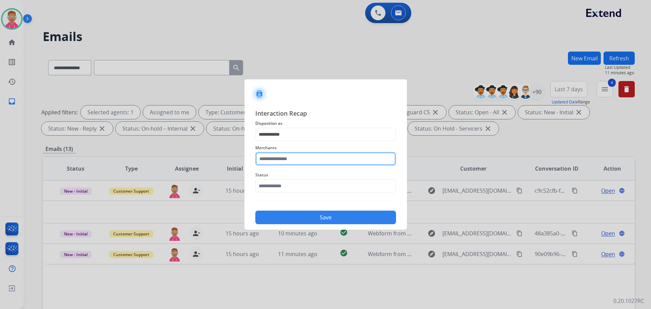
click at [296, 156] on input "text" at bounding box center [325, 159] width 141 height 14
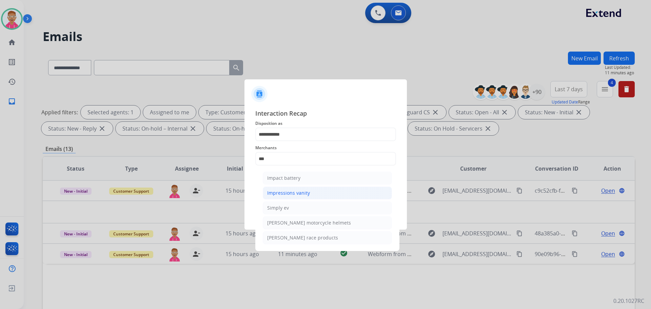
click at [297, 194] on div "Impressions vanity" at bounding box center [288, 192] width 43 height 7
type input "**********"
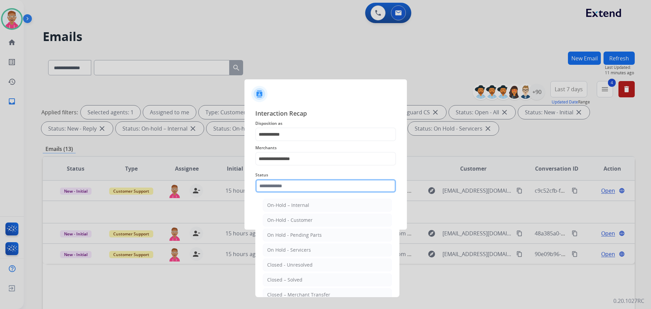
click at [274, 187] on input "text" at bounding box center [325, 186] width 141 height 14
click at [297, 279] on div "Closed – Solved" at bounding box center [284, 279] width 35 height 7
type input "**********"
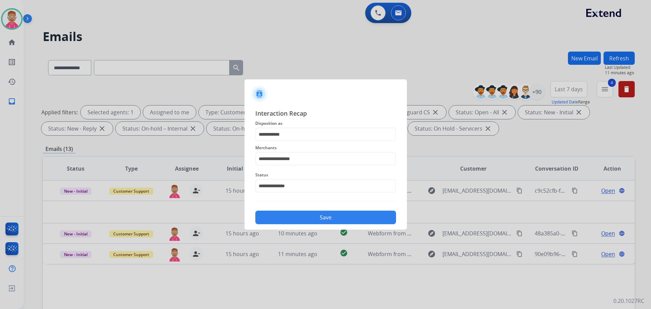
click at [316, 215] on button "Save" at bounding box center [325, 217] width 141 height 14
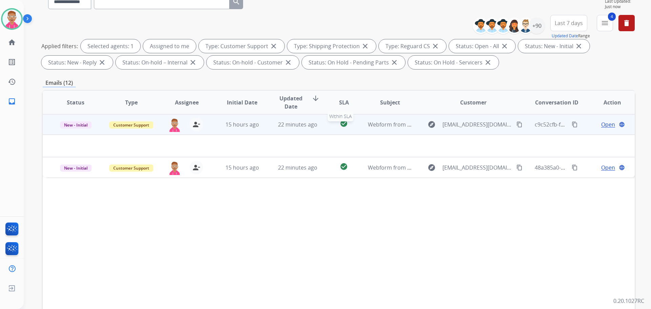
scroll to position [109, 0]
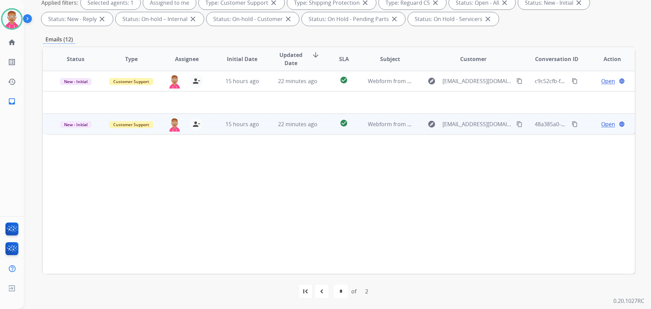
click at [601, 122] on span "Open" at bounding box center [608, 124] width 14 height 8
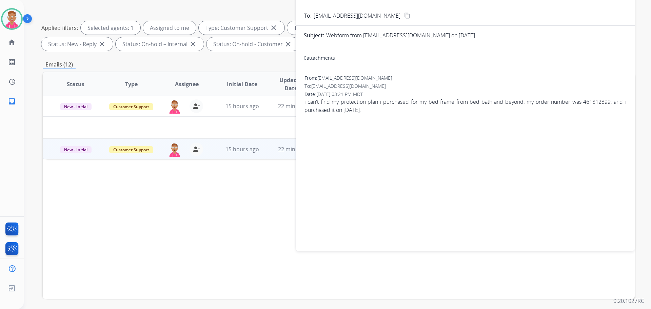
scroll to position [42, 0]
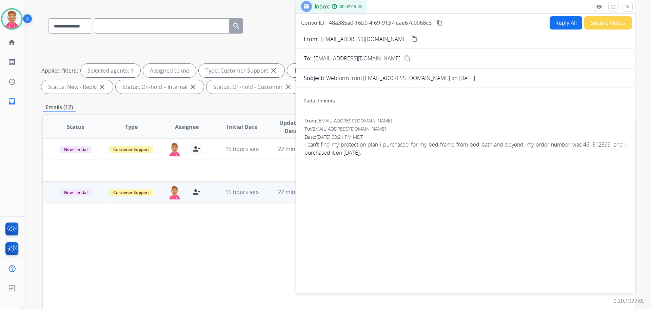
click at [410, 37] on button "content_copy" at bounding box center [414, 39] width 8 height 8
click at [562, 22] on button "Reply All" at bounding box center [565, 22] width 33 height 13
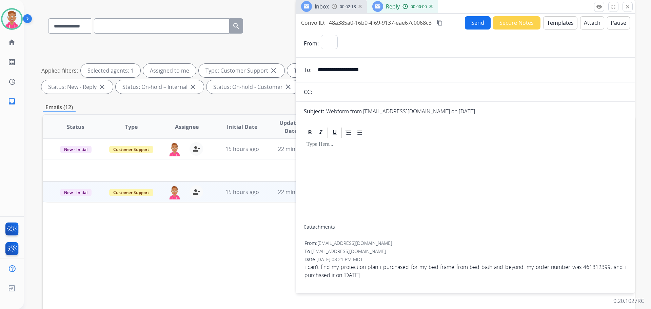
select select "**********"
click at [556, 23] on button "Templates" at bounding box center [560, 22] width 34 height 13
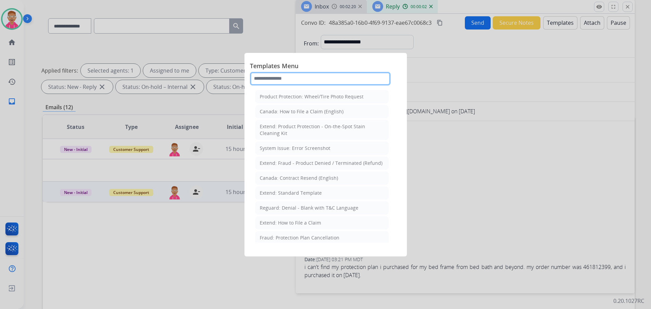
click at [298, 80] on input "text" at bounding box center [320, 79] width 141 height 14
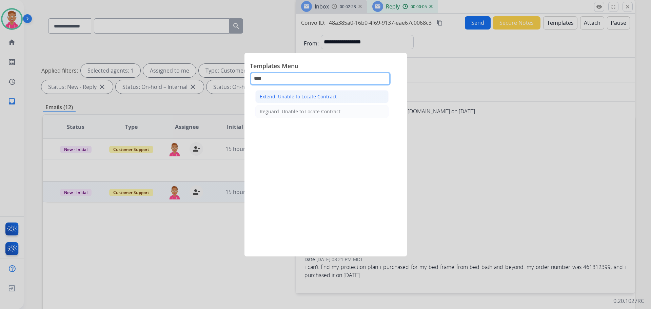
type input "****"
click at [308, 100] on li "Extend: Unable to Locate Contract" at bounding box center [321, 96] width 133 height 13
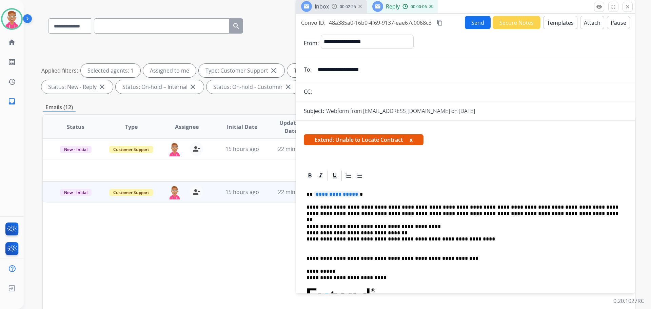
click at [342, 194] on span "**********" at bounding box center [337, 194] width 46 height 6
click at [473, 23] on button "Send" at bounding box center [478, 22] width 26 height 13
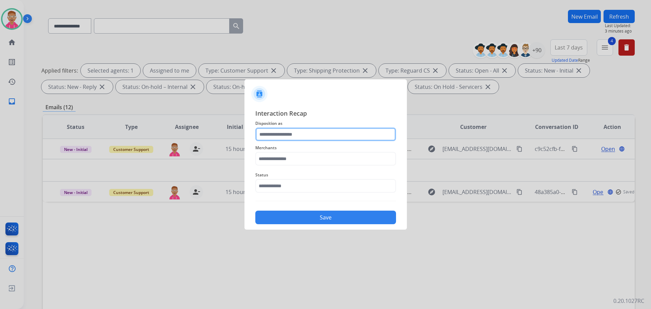
click at [325, 133] on input "text" at bounding box center [325, 134] width 141 height 14
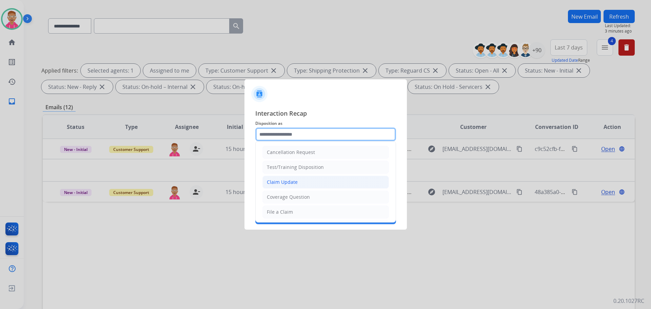
scroll to position [0, 0]
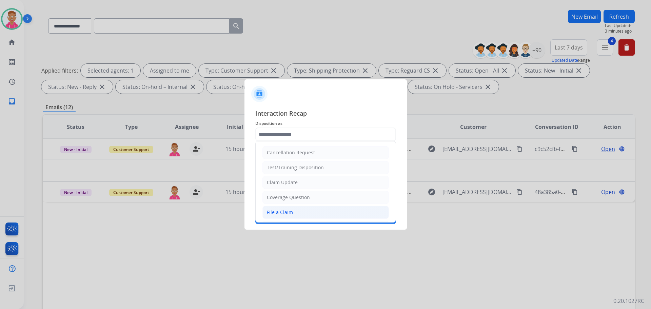
click at [287, 211] on div "File a Claim" at bounding box center [280, 212] width 26 height 7
type input "**********"
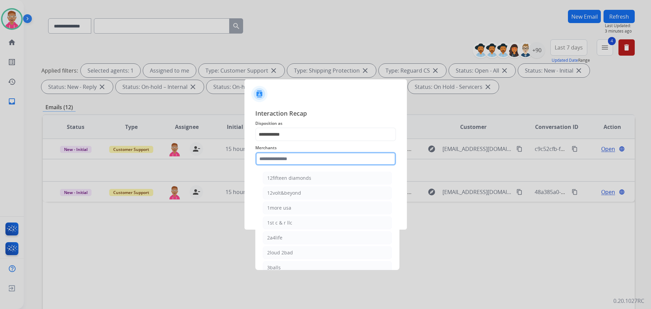
click at [291, 162] on input "text" at bounding box center [325, 159] width 141 height 14
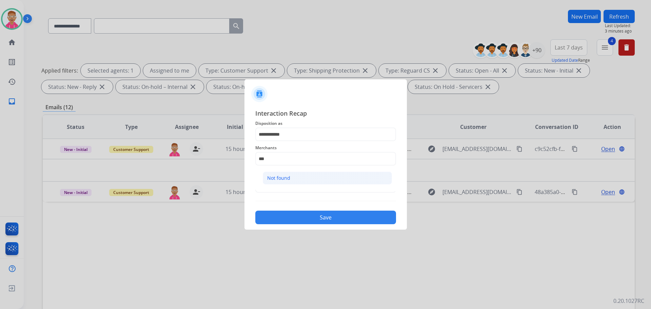
click at [300, 177] on li "Not found" at bounding box center [327, 178] width 129 height 13
type input "*********"
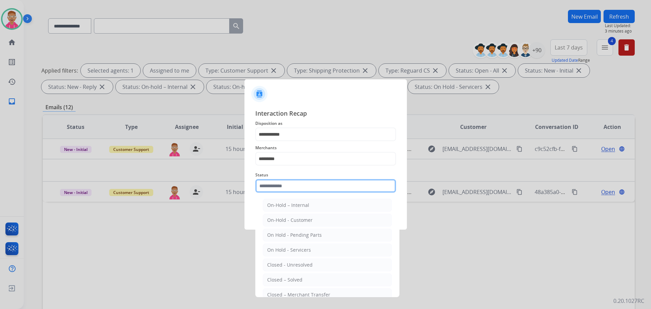
click at [298, 187] on input "text" at bounding box center [325, 186] width 141 height 14
click at [301, 282] on div "Closed – Solved" at bounding box center [284, 279] width 35 height 7
type input "**********"
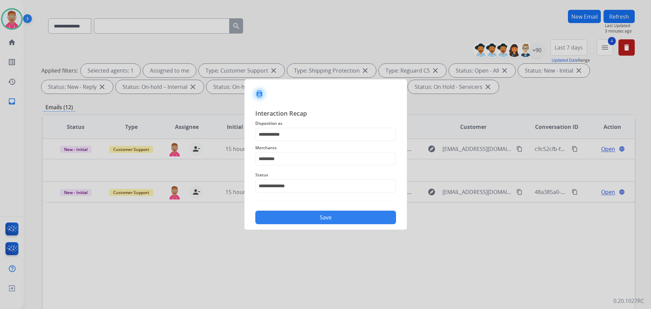
click at [315, 211] on button "Save" at bounding box center [325, 217] width 141 height 14
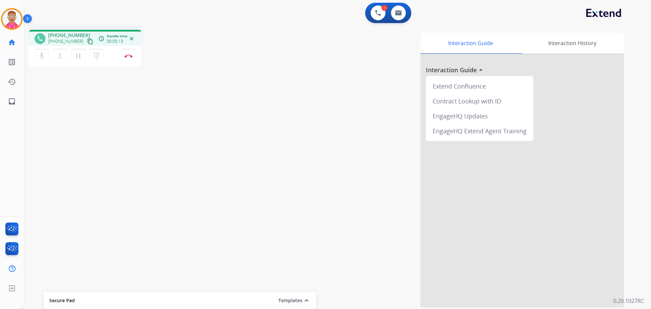
click at [87, 40] on mat-icon "content_copy" at bounding box center [90, 41] width 6 height 6
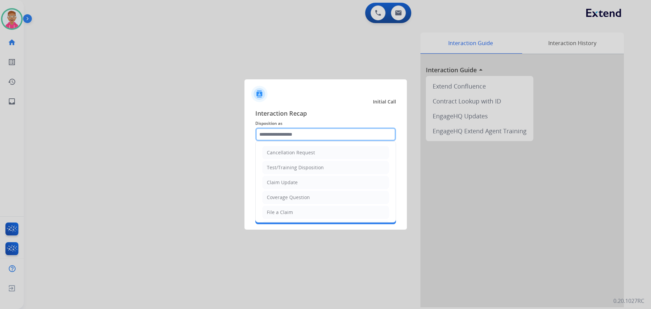
click at [277, 136] on input "text" at bounding box center [325, 134] width 141 height 14
click at [283, 184] on div "Claim Update" at bounding box center [282, 182] width 31 height 7
type input "**********"
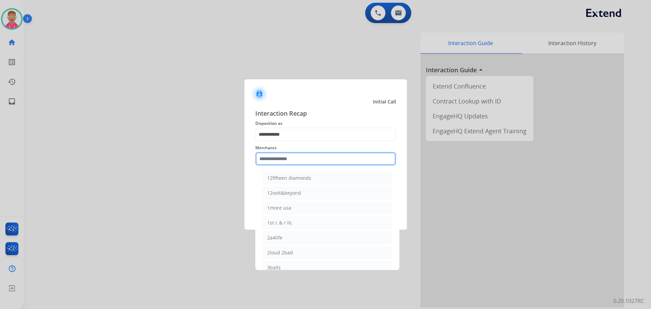
click at [287, 158] on input "text" at bounding box center [325, 159] width 141 height 14
click at [283, 158] on input "text" at bounding box center [325, 159] width 141 height 14
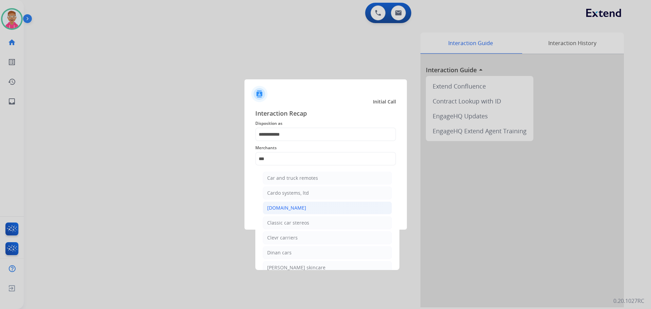
click at [293, 208] on div "[DOMAIN_NAME]" at bounding box center [286, 207] width 39 height 7
type input "**********"
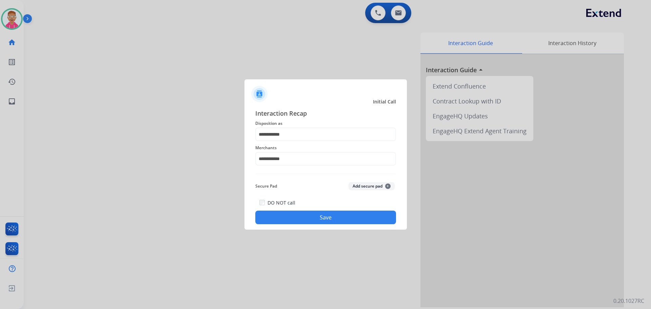
click at [293, 217] on button "Save" at bounding box center [325, 217] width 141 height 14
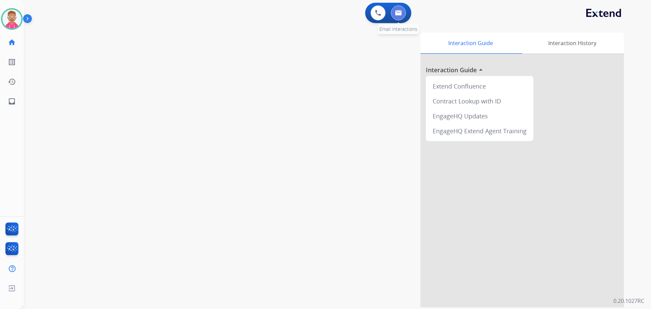
click at [399, 10] on button at bounding box center [398, 12] width 15 height 15
select select "**********"
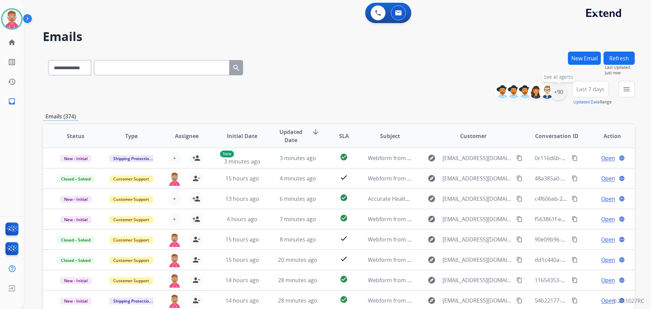
click at [562, 94] on div "+90" at bounding box center [558, 92] width 16 height 16
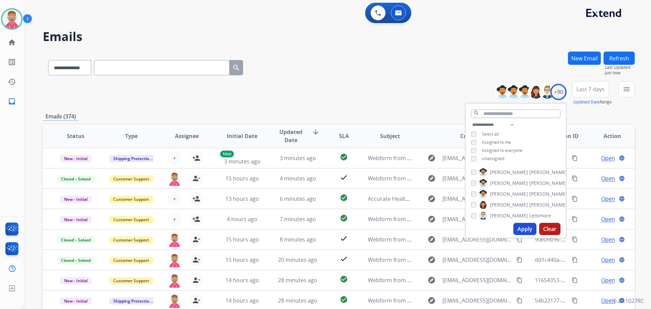
click at [518, 230] on button "Apply" at bounding box center [524, 229] width 23 height 12
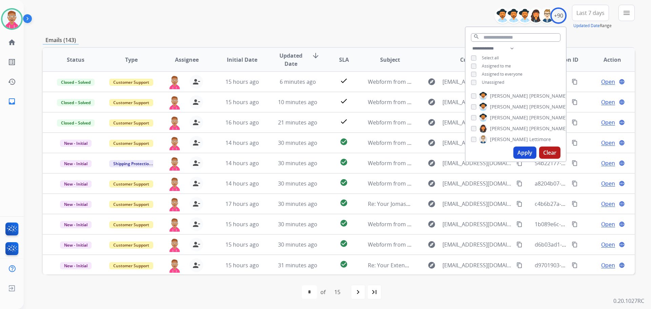
scroll to position [77, 0]
click at [526, 149] on button "Apply" at bounding box center [524, 152] width 23 height 12
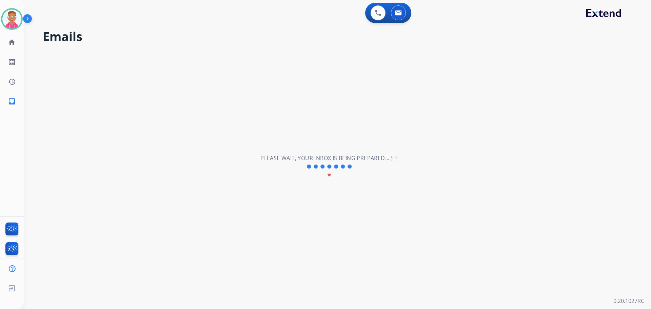
scroll to position [0, 0]
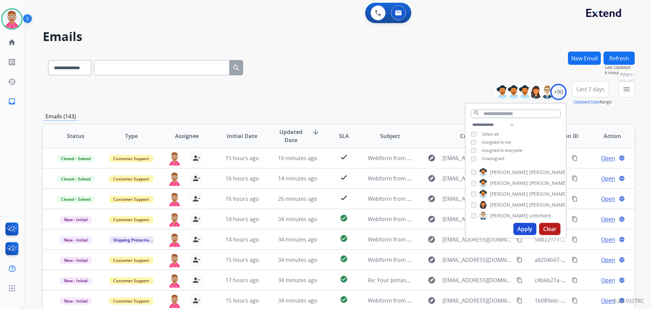
click at [624, 90] on mat-icon "menu" at bounding box center [626, 89] width 8 height 8
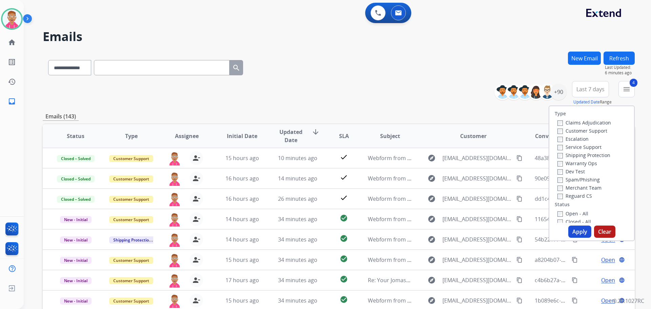
click at [577, 229] on button "Apply" at bounding box center [579, 231] width 23 height 12
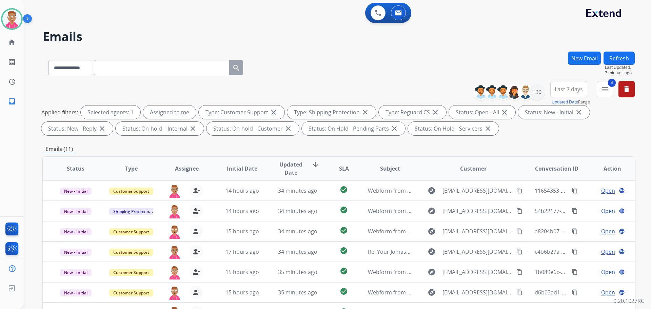
click at [535, 17] on div "0 Voice Interactions 0 Email Interactions" at bounding box center [333, 14] width 603 height 22
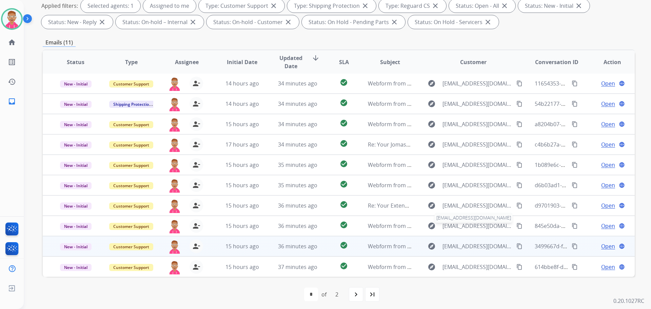
scroll to position [109, 0]
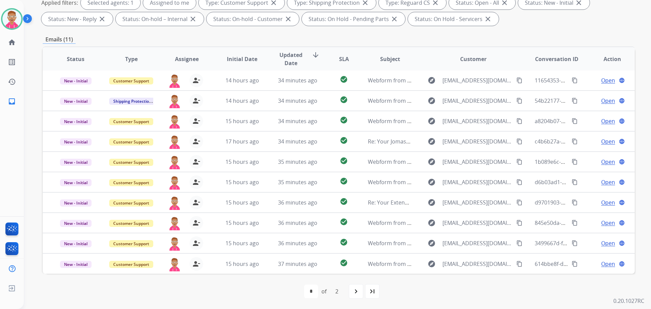
click at [356, 295] on mat-icon "navigate_next" at bounding box center [356, 291] width 8 height 8
select select "*"
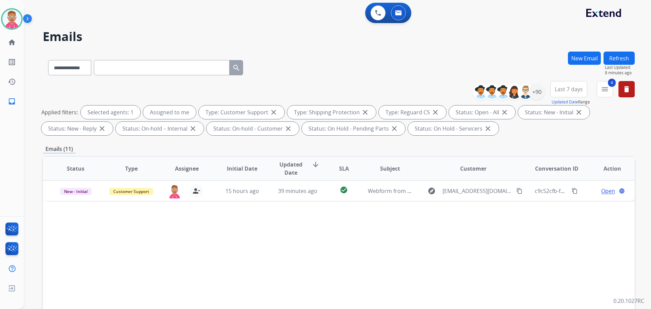
scroll to position [0, 0]
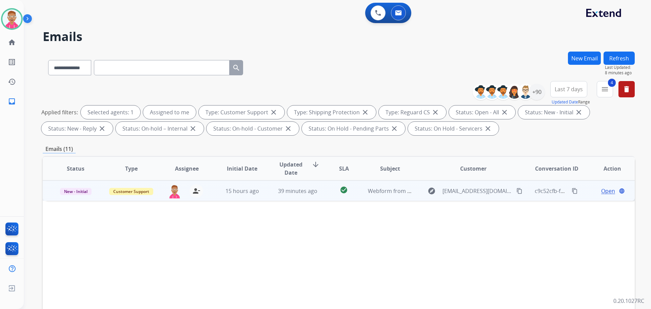
click at [605, 192] on span "Open" at bounding box center [608, 191] width 14 height 8
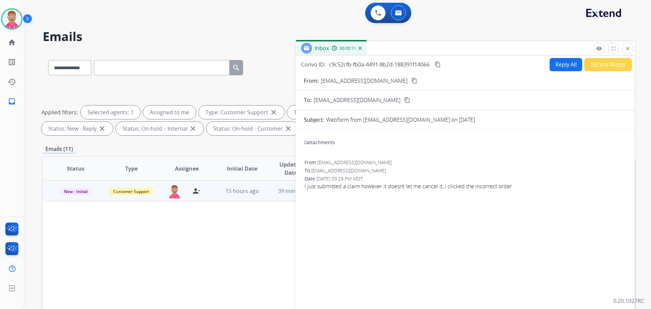
click at [411, 80] on mat-icon "content_copy" at bounding box center [414, 81] width 6 height 6
click at [566, 67] on button "Reply All" at bounding box center [565, 64] width 33 height 13
select select "**********"
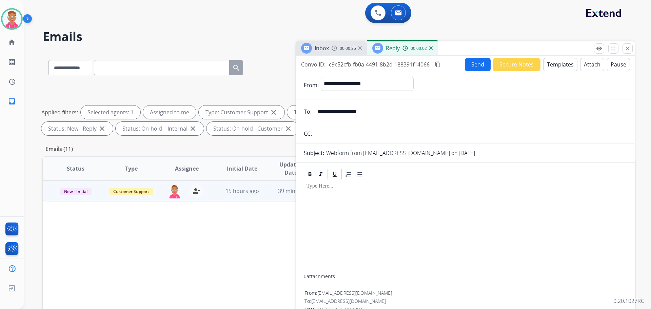
click at [548, 63] on button "Templates" at bounding box center [560, 64] width 34 height 13
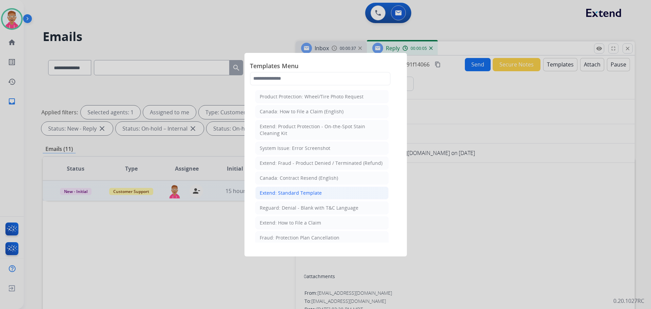
click at [308, 196] on div "Extend: Standard Template" at bounding box center [291, 192] width 62 height 7
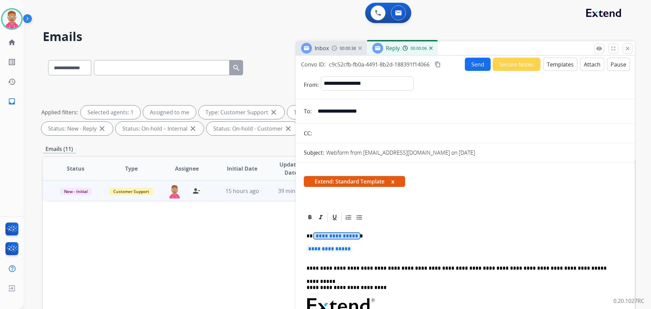
click at [336, 236] on span "**********" at bounding box center [337, 236] width 46 height 6
click at [348, 249] on span "**********" at bounding box center [329, 249] width 46 height 6
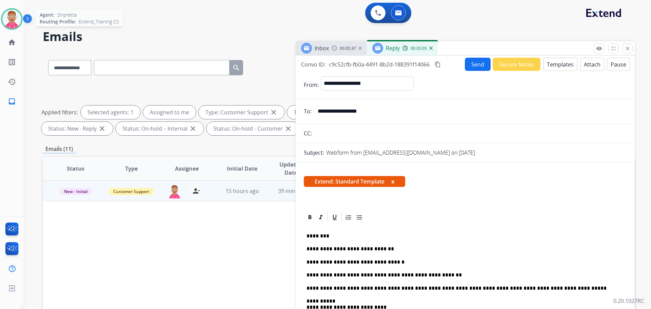
click at [14, 22] on img at bounding box center [11, 18] width 19 height 19
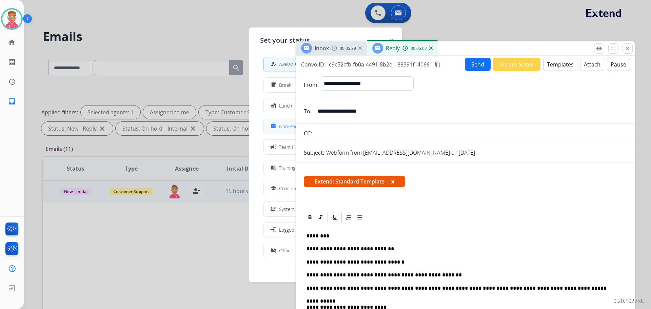
click at [281, 128] on span "Non-Phone Queue" at bounding box center [299, 126] width 40 height 7
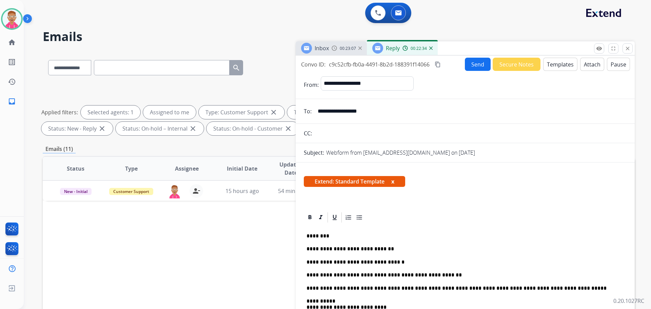
drag, startPoint x: 85, startPoint y: 3, endPoint x: 469, endPoint y: 64, distance: 388.4
click at [469, 64] on button "Send" at bounding box center [478, 64] width 26 height 13
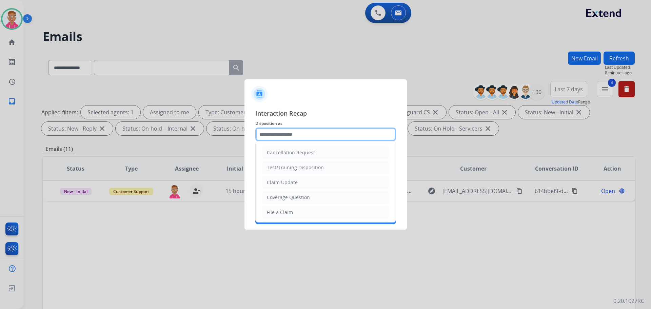
click at [302, 134] on input "text" at bounding box center [325, 134] width 141 height 14
click at [305, 185] on li "Claim Update" at bounding box center [325, 182] width 126 height 13
type input "**********"
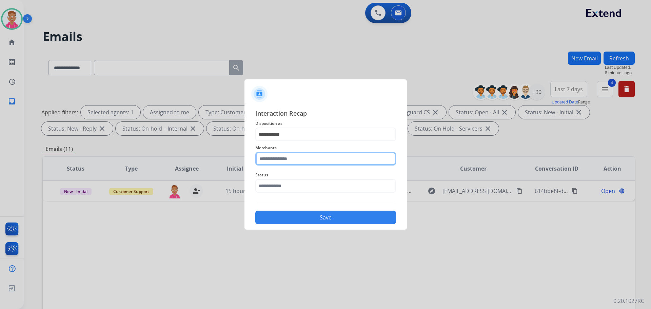
click at [300, 163] on input "text" at bounding box center [325, 159] width 141 height 14
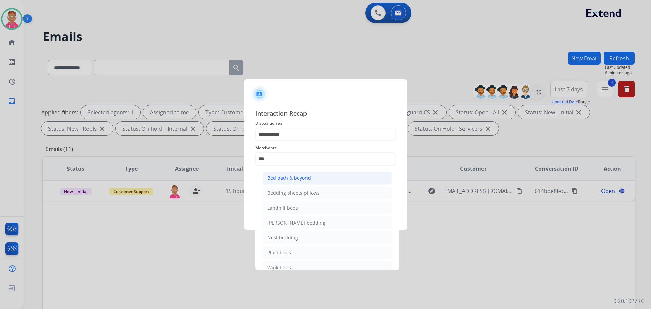
click at [302, 181] on div "Bed bath & beyond" at bounding box center [289, 178] width 44 height 7
type input "**********"
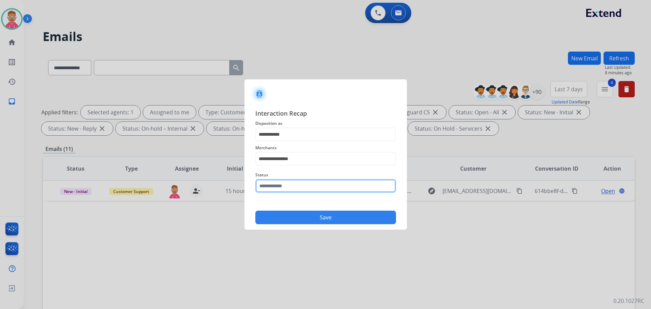
click at [296, 182] on input "text" at bounding box center [325, 186] width 141 height 14
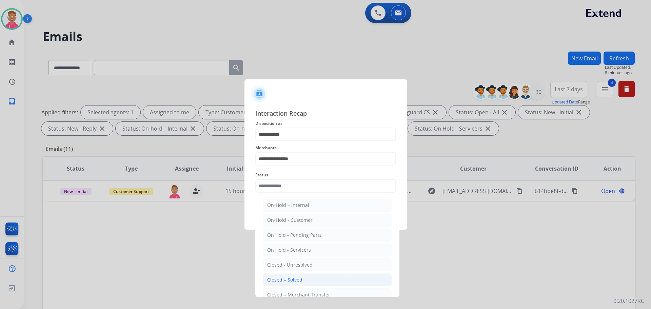
click at [304, 280] on li "Closed – Solved" at bounding box center [327, 279] width 129 height 13
type input "**********"
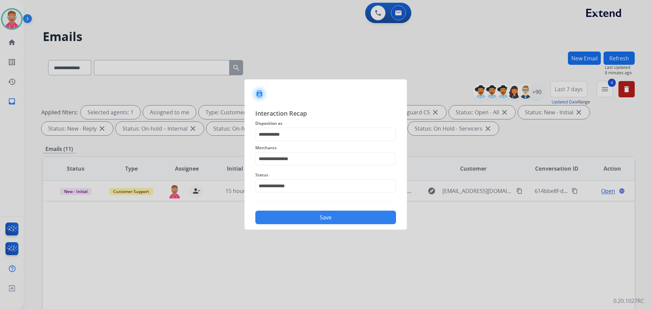
click at [304, 219] on button "Save" at bounding box center [325, 217] width 141 height 14
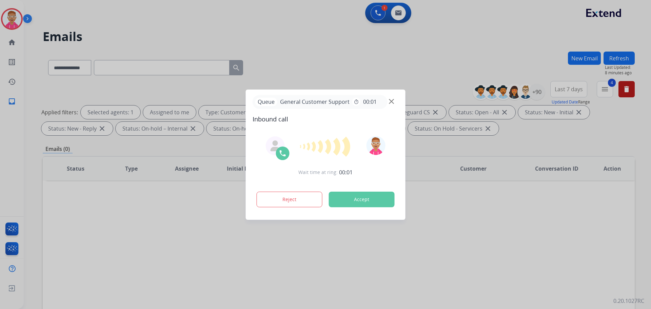
click at [318, 243] on div at bounding box center [325, 154] width 651 height 309
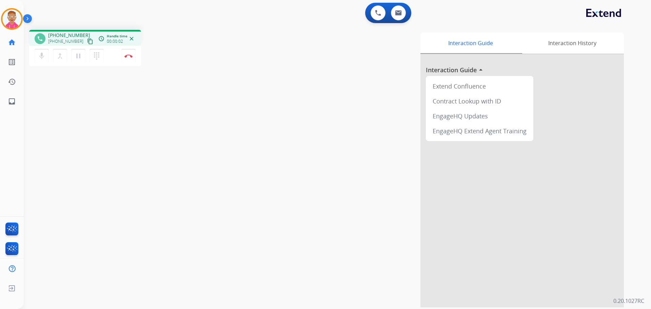
click at [87, 42] on mat-icon "content_copy" at bounding box center [90, 41] width 6 height 6
click at [94, 46] on div "mic Mute merge_type Bridge pause Hold dialpad Dialpad Disconnect" at bounding box center [85, 56] width 112 height 20
click at [131, 55] on img at bounding box center [128, 55] width 8 height 3
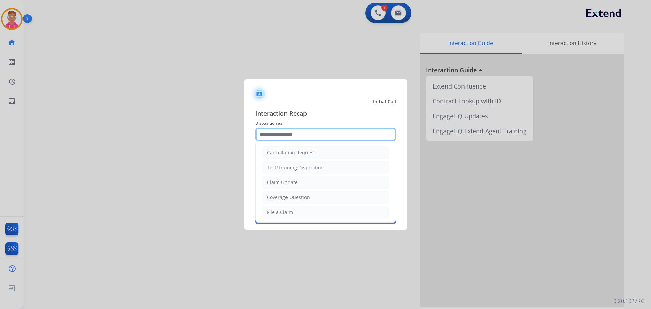
click at [318, 136] on input "text" at bounding box center [325, 134] width 141 height 14
click at [295, 210] on li "File a Claim" at bounding box center [325, 212] width 126 height 13
type input "**********"
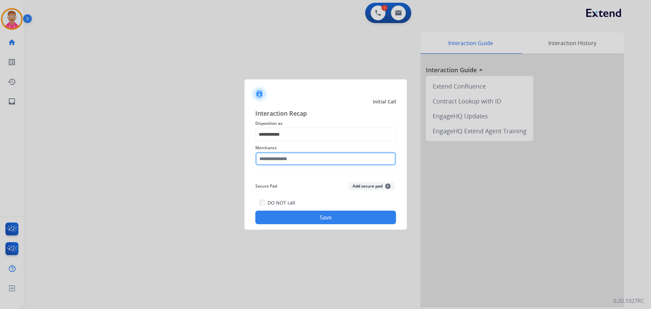
click at [280, 162] on input "text" at bounding box center [325, 159] width 141 height 14
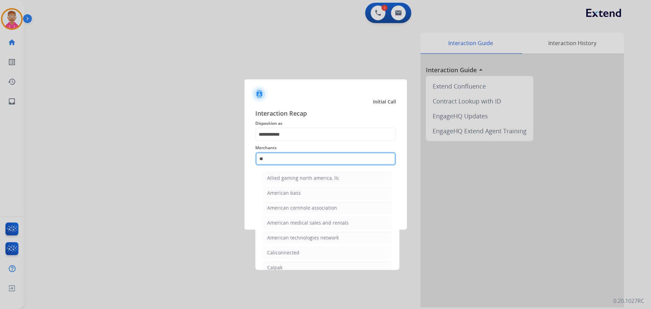
type input "*"
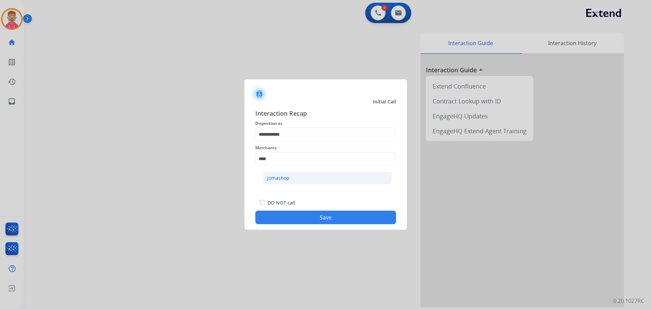
click at [304, 176] on li "Jomashop" at bounding box center [327, 178] width 129 height 13
type input "********"
click at [306, 214] on button "Save" at bounding box center [325, 217] width 141 height 14
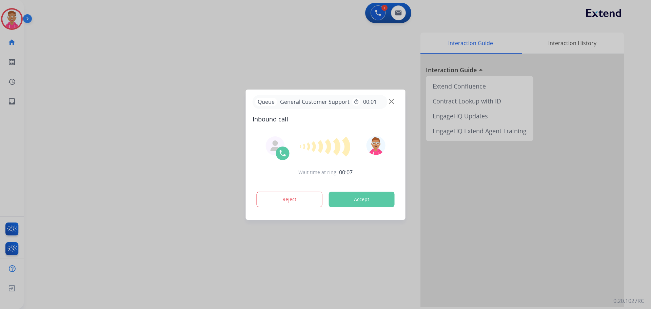
click at [396, 101] on div "Queue General Customer Support timer 00:01" at bounding box center [326, 102] width 146 height 14
click at [390, 99] on img at bounding box center [391, 101] width 5 height 5
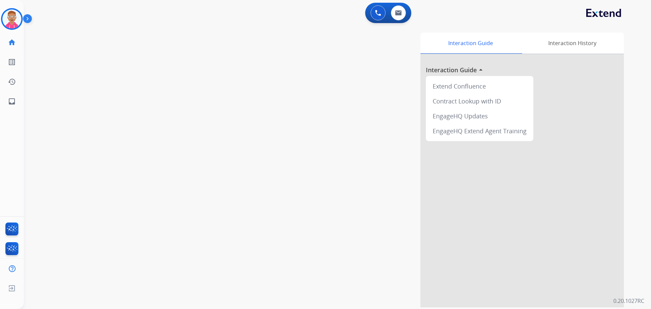
drag, startPoint x: 34, startPoint y: 84, endPoint x: 40, endPoint y: 73, distance: 13.3
click at [34, 84] on div "swap_horiz Break voice bridge close_fullscreen Connect 3-Way Call merge_type Se…" at bounding box center [329, 165] width 611 height 283
click at [13, 21] on img at bounding box center [11, 18] width 19 height 19
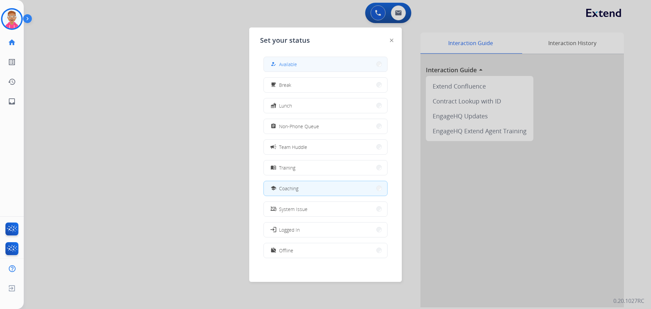
click at [288, 66] on span "Available" at bounding box center [288, 64] width 18 height 7
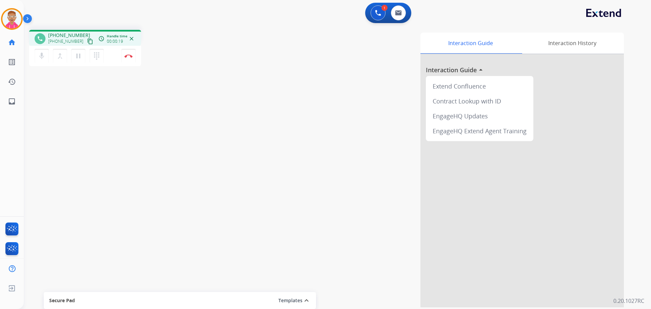
click at [92, 198] on div "phone [PHONE_NUMBER] [PHONE_NUMBER] content_copy access_time Call metrics Queue…" at bounding box center [329, 165] width 611 height 283
click at [87, 41] on mat-icon "content_copy" at bounding box center [90, 41] width 6 height 6
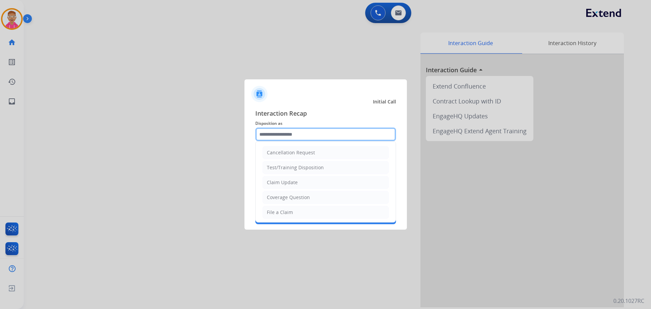
click at [316, 136] on input "text" at bounding box center [325, 134] width 141 height 14
click at [285, 197] on li "Other" at bounding box center [325, 195] width 126 height 13
type input "*****"
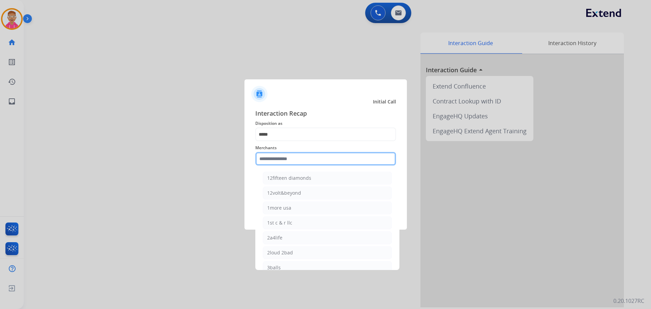
click at [273, 161] on input "text" at bounding box center [325, 159] width 141 height 14
click at [283, 160] on input "text" at bounding box center [325, 159] width 141 height 14
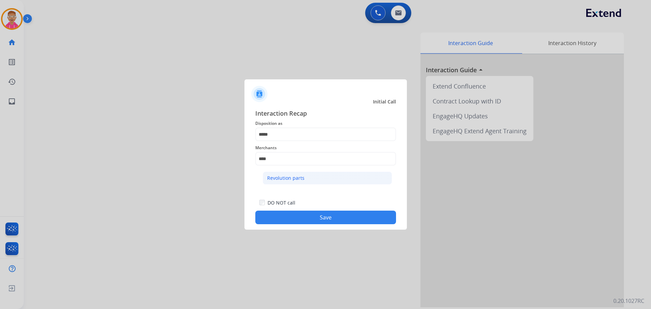
click at [318, 179] on li "Revolution parts" at bounding box center [327, 178] width 129 height 13
type input "**********"
click at [312, 216] on button "Save" at bounding box center [325, 217] width 141 height 14
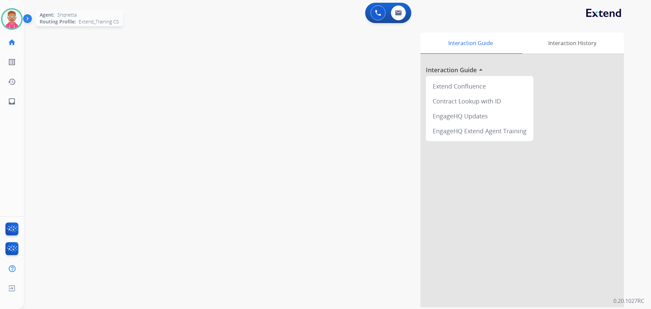
click at [9, 21] on img at bounding box center [11, 18] width 19 height 19
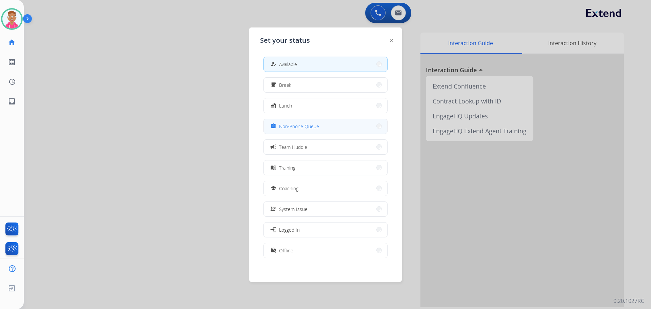
click at [309, 128] on span "Non-Phone Queue" at bounding box center [299, 126] width 40 height 7
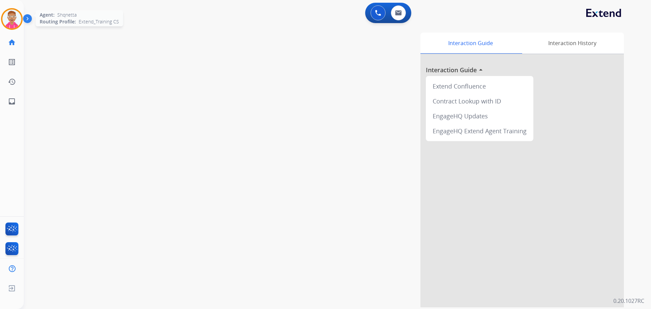
drag, startPoint x: 20, startPoint y: 26, endPoint x: 17, endPoint y: 24, distance: 3.9
click at [18, 25] on div "Agent: [PERSON_NAME] Profile: Extend_Training CS" at bounding box center [12, 19] width 22 height 22
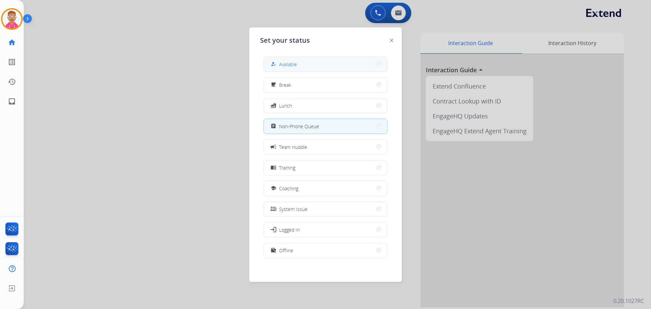
click at [327, 71] on button "how_to_reg Available" at bounding box center [325, 64] width 123 height 15
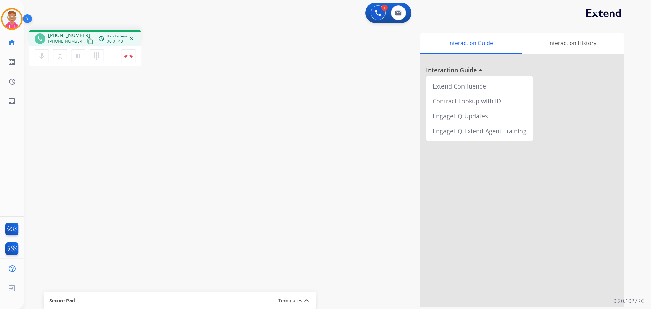
click at [87, 43] on mat-icon "content_copy" at bounding box center [90, 41] width 6 height 6
click at [129, 55] on img at bounding box center [128, 55] width 8 height 3
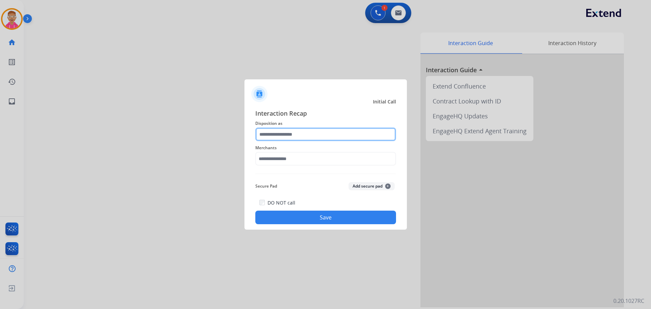
click at [289, 135] on input "text" at bounding box center [325, 134] width 141 height 14
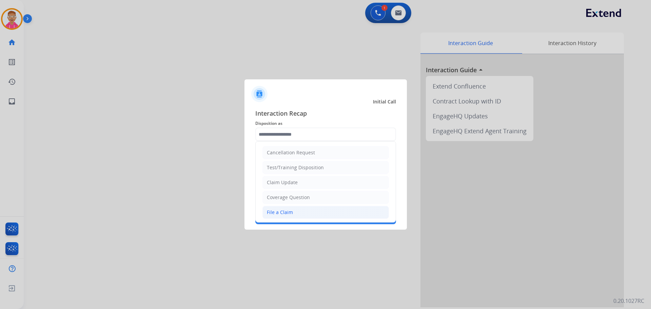
click at [285, 210] on div "File a Claim" at bounding box center [280, 212] width 26 height 7
type input "**********"
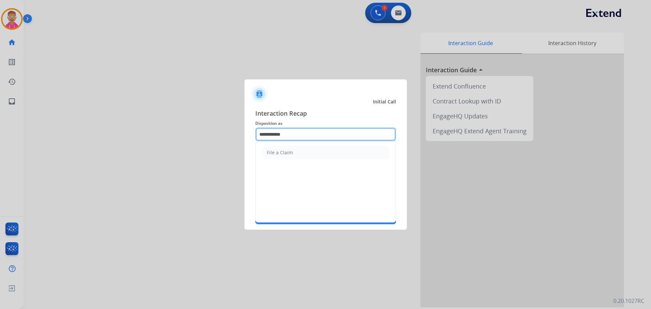
click at [288, 133] on input "**********" at bounding box center [325, 134] width 141 height 14
drag, startPoint x: 288, startPoint y: 133, endPoint x: -2, endPoint y: 102, distance: 291.8
click at [0, 102] on html "**********" at bounding box center [325, 154] width 651 height 309
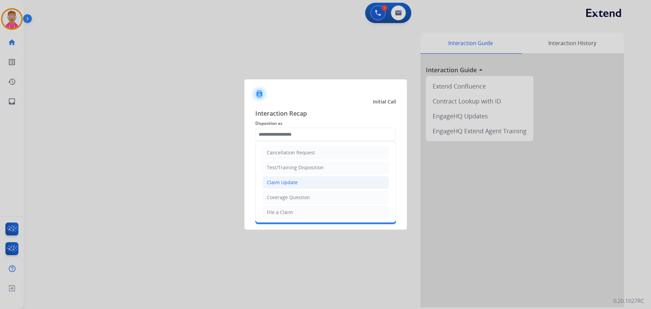
click at [287, 184] on div "Claim Update" at bounding box center [282, 182] width 31 height 7
type input "**********"
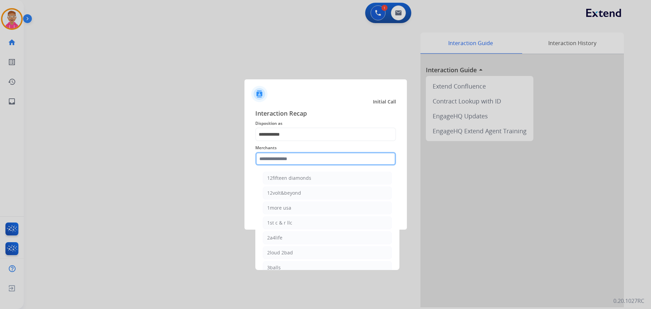
click at [279, 159] on input "text" at bounding box center [325, 159] width 141 height 14
click at [304, 196] on li "Ashley furniture" at bounding box center [327, 192] width 129 height 13
type input "**********"
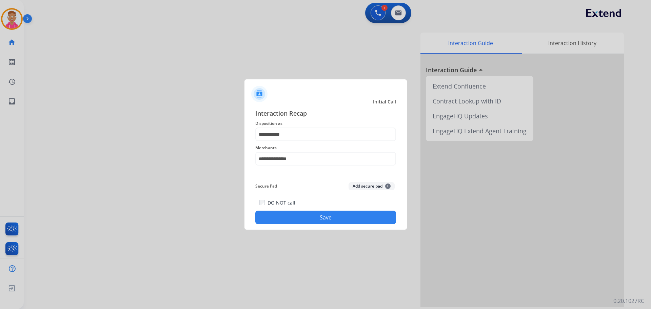
click at [314, 216] on button "Save" at bounding box center [325, 217] width 141 height 14
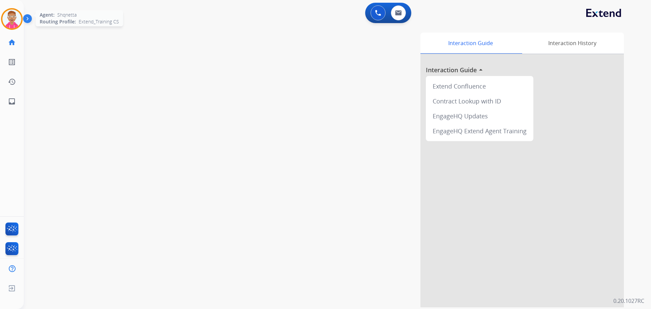
click at [14, 17] on img at bounding box center [11, 18] width 19 height 19
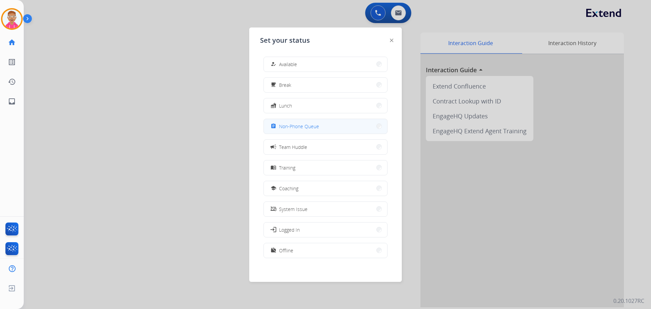
click at [301, 126] on span "Non-Phone Queue" at bounding box center [299, 126] width 40 height 7
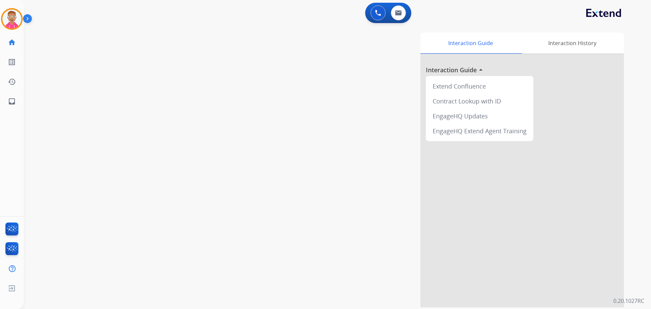
drag, startPoint x: 15, startPoint y: 18, endPoint x: 30, endPoint y: 19, distance: 15.3
click at [15, 18] on img at bounding box center [11, 18] width 19 height 19
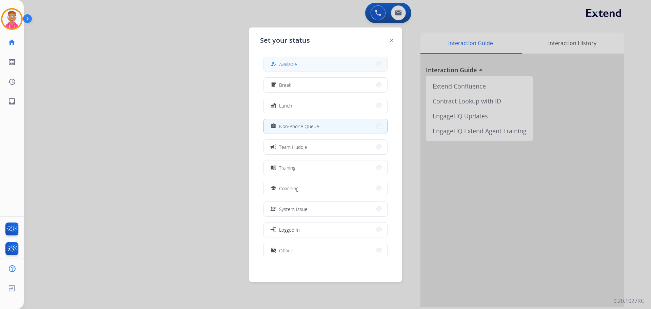
click at [298, 64] on button "how_to_reg Available" at bounding box center [325, 64] width 123 height 15
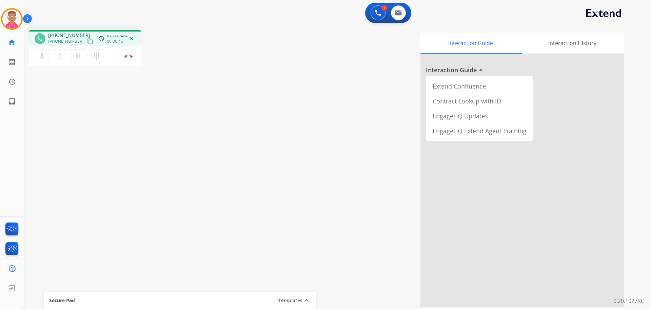
click at [87, 40] on mat-icon "content_copy" at bounding box center [90, 41] width 6 height 6
click at [128, 63] on div "mic Mute merge_type Bridge pause Hold dialpad Dialpad Disconnect" at bounding box center [85, 56] width 112 height 20
click at [129, 59] on button "Disconnect" at bounding box center [128, 56] width 14 height 14
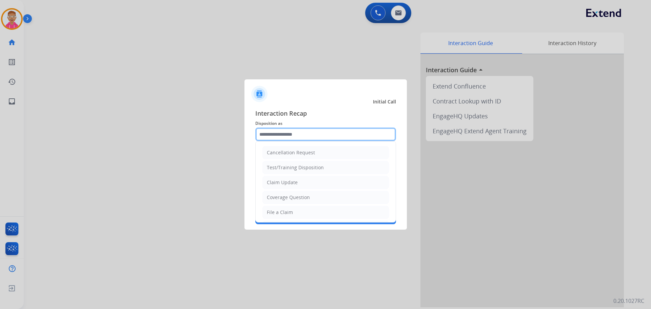
click at [313, 134] on input "text" at bounding box center [325, 134] width 141 height 14
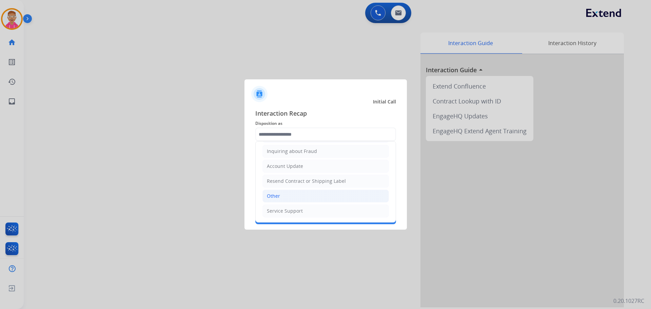
click at [287, 198] on li "Other" at bounding box center [325, 195] width 126 height 13
type input "*****"
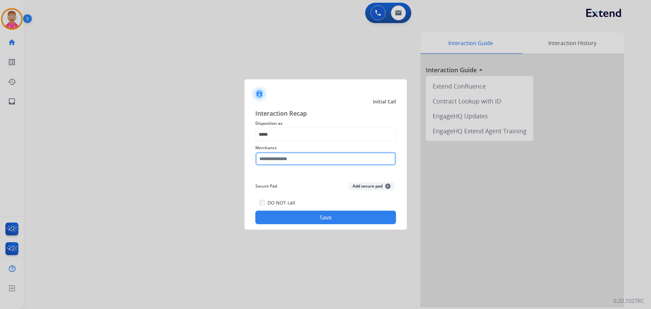
click at [290, 160] on input "text" at bounding box center [325, 159] width 141 height 14
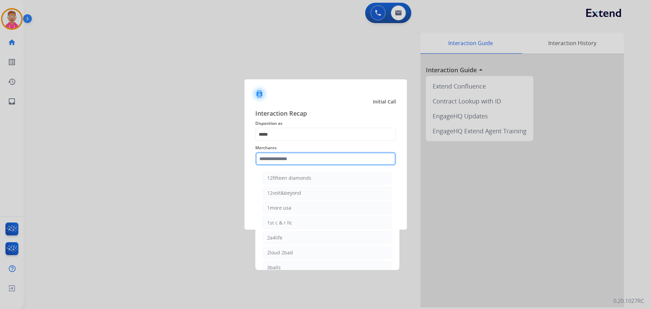
click at [278, 159] on input "text" at bounding box center [325, 159] width 141 height 14
click at [316, 157] on input "text" at bounding box center [325, 159] width 141 height 14
click at [330, 160] on input "text" at bounding box center [325, 159] width 141 height 14
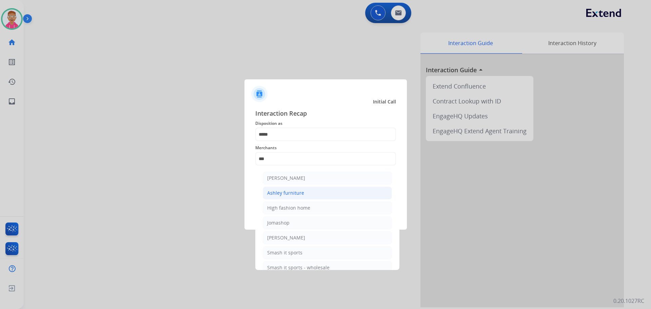
click at [313, 194] on li "Ashley furniture" at bounding box center [327, 192] width 129 height 13
type input "**********"
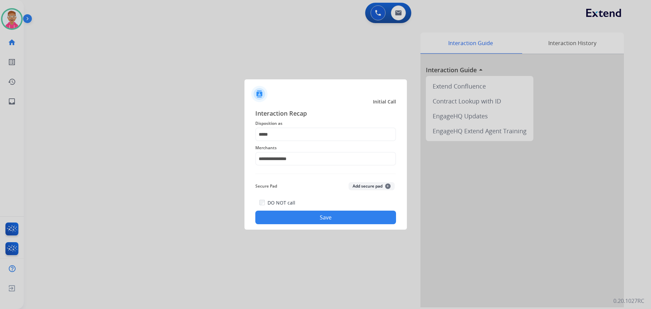
click at [305, 214] on button "Save" at bounding box center [325, 217] width 141 height 14
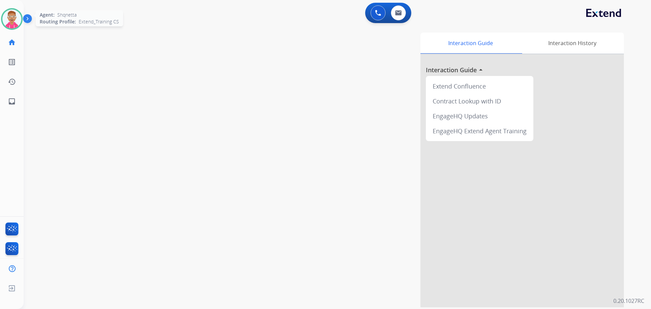
click at [17, 18] on img at bounding box center [11, 18] width 19 height 19
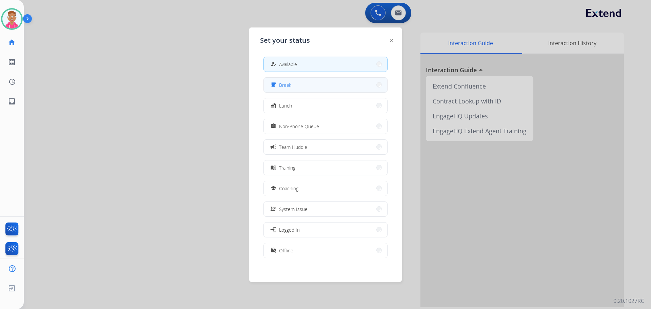
click at [300, 87] on button "free_breakfast Break" at bounding box center [325, 85] width 123 height 15
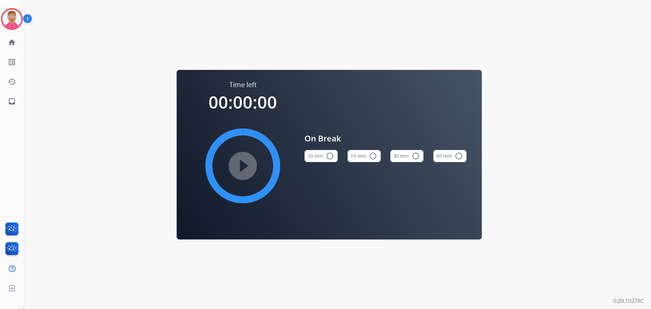
click at [357, 154] on button "15 min radio_button_unchecked" at bounding box center [363, 156] width 33 height 12
click at [240, 162] on mat-icon "play_circle_filled" at bounding box center [243, 166] width 8 height 8
click at [10, 20] on img at bounding box center [11, 18] width 19 height 19
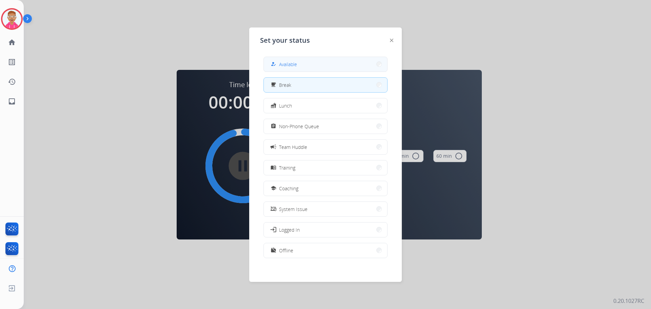
click at [308, 67] on button "how_to_reg Available" at bounding box center [325, 64] width 123 height 15
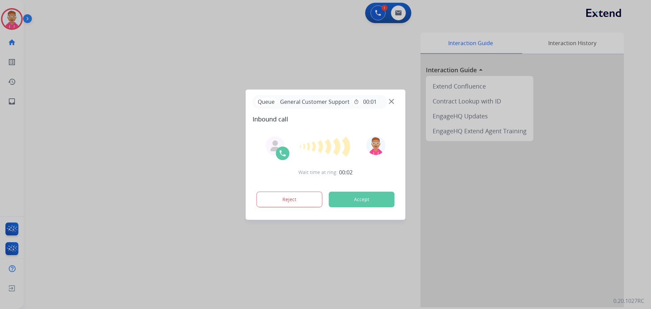
click at [136, 180] on div at bounding box center [325, 154] width 651 height 309
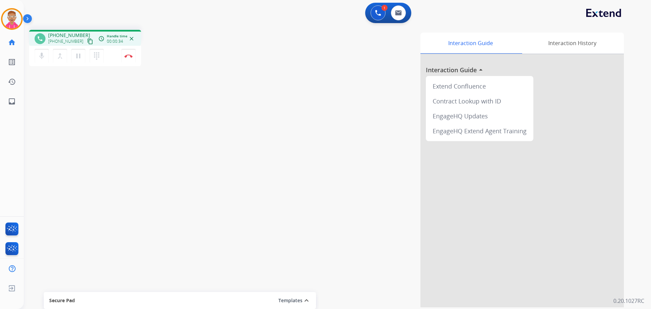
click at [87, 40] on mat-icon "content_copy" at bounding box center [90, 41] width 6 height 6
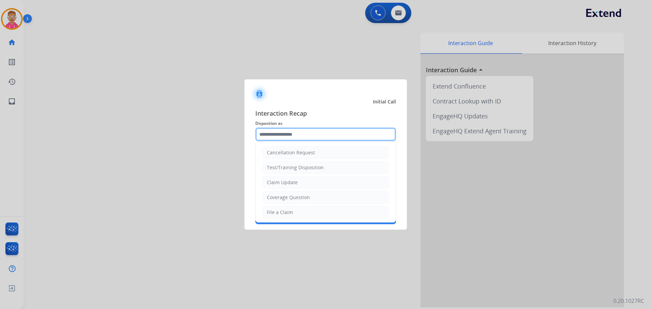
click at [296, 130] on input "text" at bounding box center [325, 134] width 141 height 14
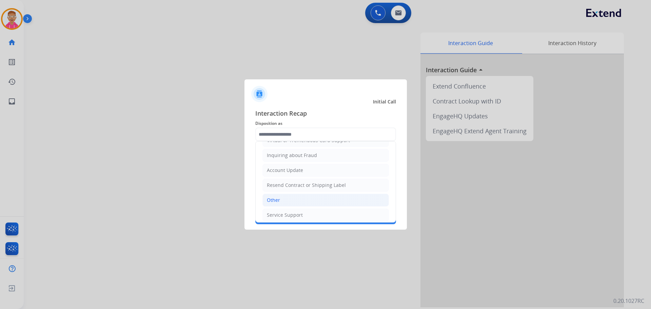
click at [284, 200] on li "Other" at bounding box center [325, 200] width 126 height 13
type input "*****"
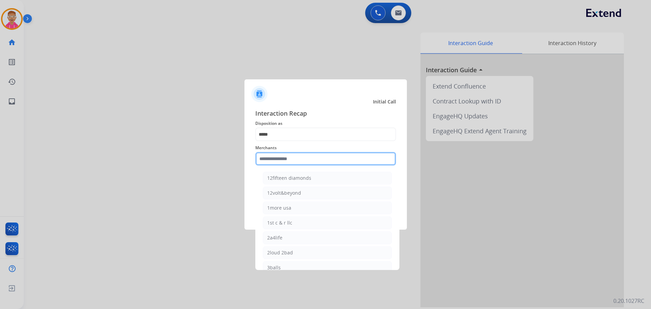
click at [271, 158] on input "text" at bounding box center [325, 159] width 141 height 14
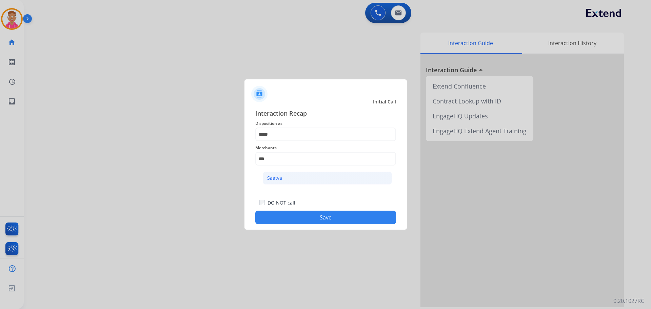
click at [302, 181] on li "Saatva" at bounding box center [327, 178] width 129 height 13
type input "******"
click at [307, 217] on button "Save" at bounding box center [325, 217] width 141 height 14
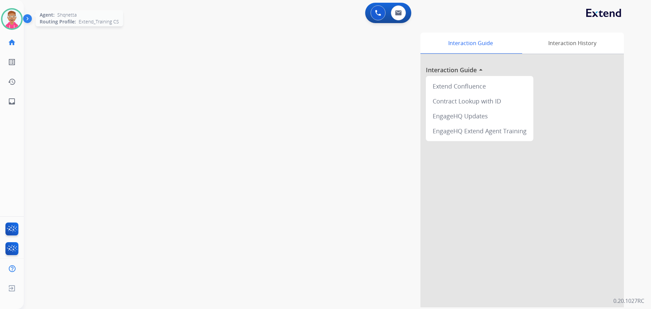
click at [11, 24] on img at bounding box center [11, 18] width 19 height 19
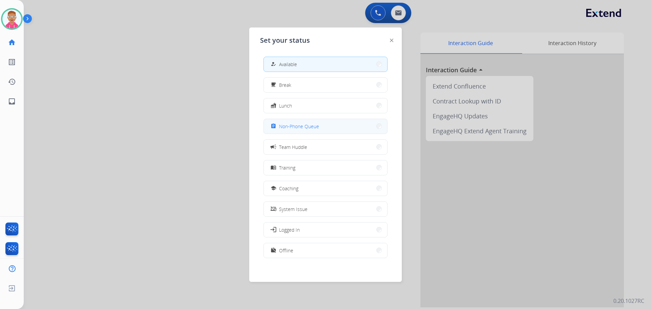
click at [313, 128] on span "Non-Phone Queue" at bounding box center [299, 126] width 40 height 7
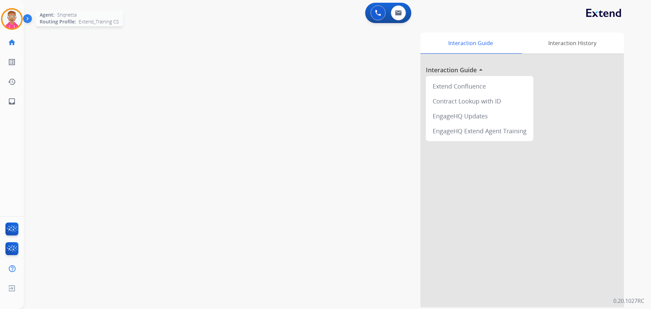
click at [11, 21] on img at bounding box center [11, 18] width 19 height 19
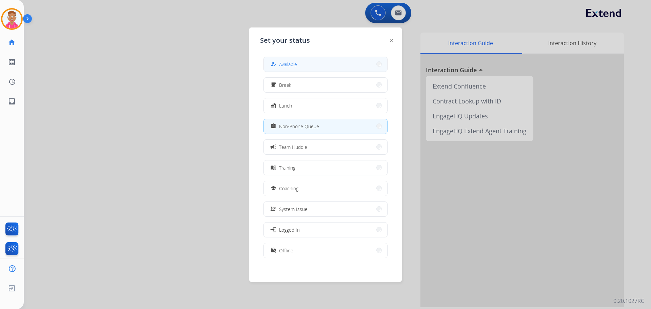
click at [312, 65] on button "how_to_reg Available" at bounding box center [325, 64] width 123 height 15
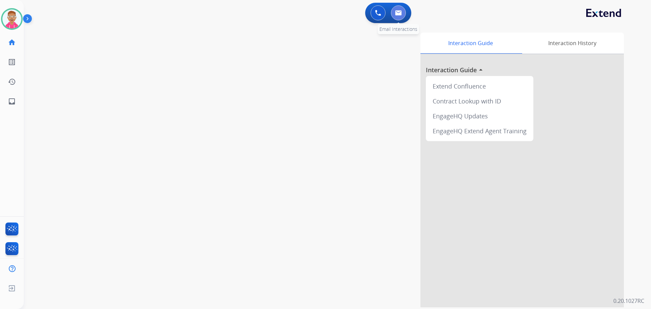
click at [395, 11] on img at bounding box center [398, 12] width 7 height 5
select select "**********"
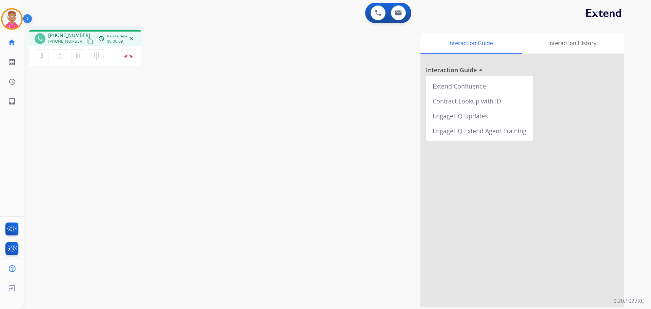
click at [87, 41] on mat-icon "content_copy" at bounding box center [90, 41] width 6 height 6
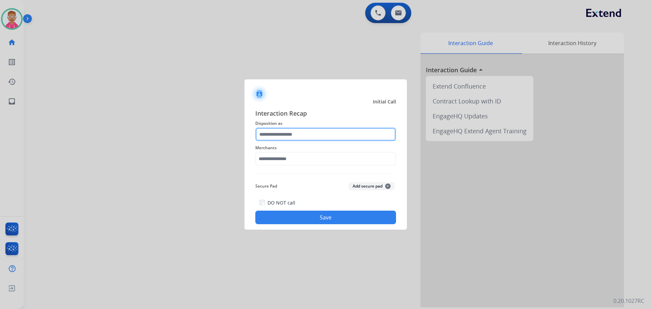
click at [288, 134] on input "text" at bounding box center [325, 134] width 141 height 14
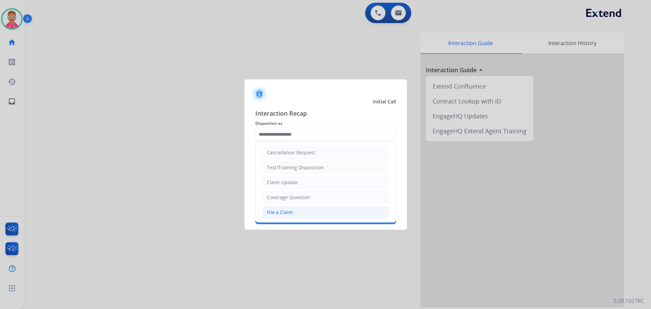
click at [299, 210] on li "File a Claim" at bounding box center [325, 212] width 126 height 13
type input "**********"
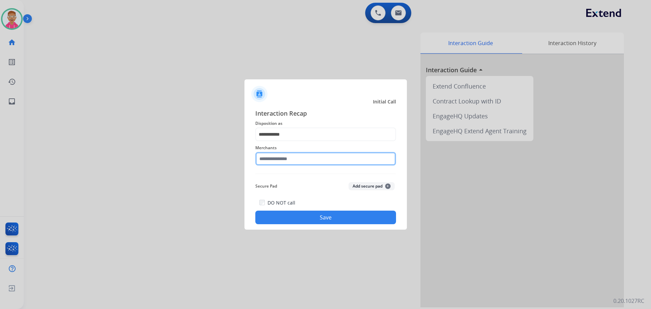
click at [286, 160] on input "text" at bounding box center [325, 159] width 141 height 14
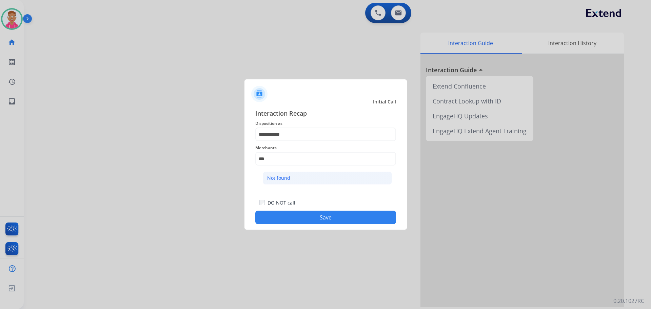
click at [289, 177] on div "Not found" at bounding box center [278, 178] width 23 height 7
type input "*********"
click at [300, 217] on button "Save" at bounding box center [325, 217] width 141 height 14
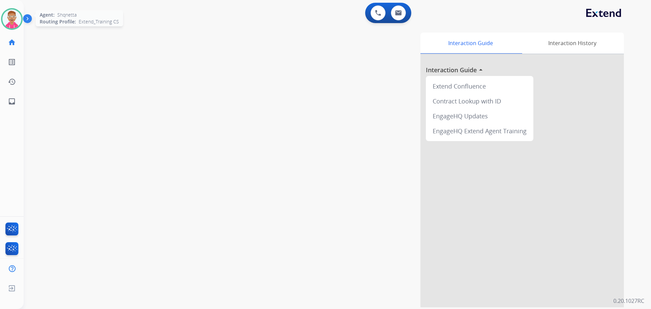
click at [10, 18] on img at bounding box center [11, 18] width 19 height 19
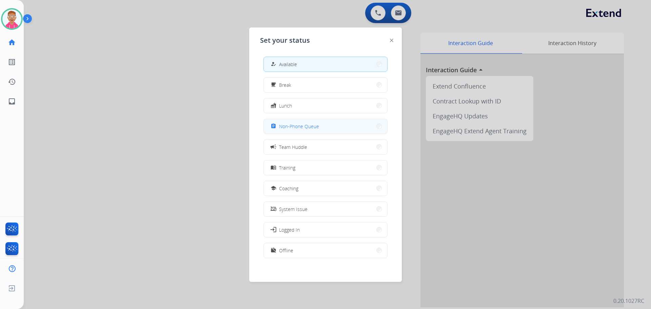
click at [306, 123] on span "Non-Phone Queue" at bounding box center [299, 126] width 40 height 7
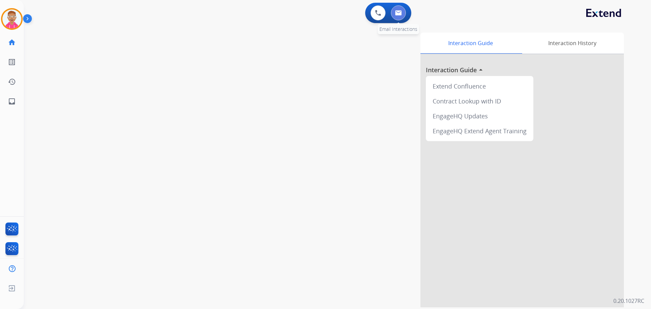
click at [401, 12] on img at bounding box center [398, 12] width 7 height 5
select select "**********"
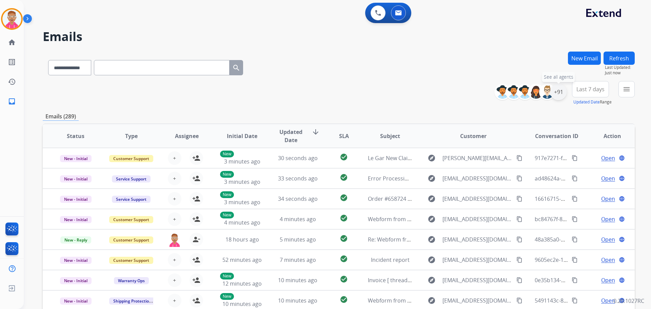
click at [560, 96] on div "+91" at bounding box center [558, 92] width 16 height 16
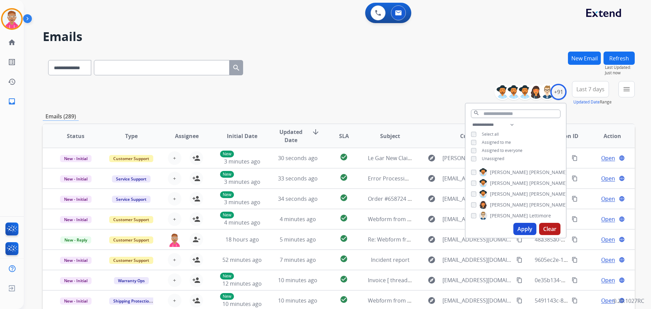
click at [518, 230] on button "Apply" at bounding box center [524, 229] width 23 height 12
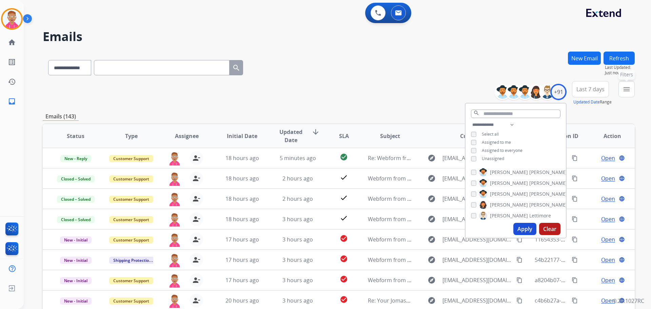
click at [624, 90] on mat-icon "menu" at bounding box center [626, 89] width 8 height 8
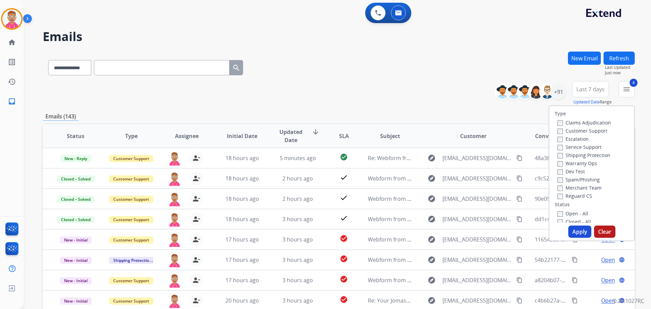
click at [570, 231] on button "Apply" at bounding box center [579, 231] width 23 height 12
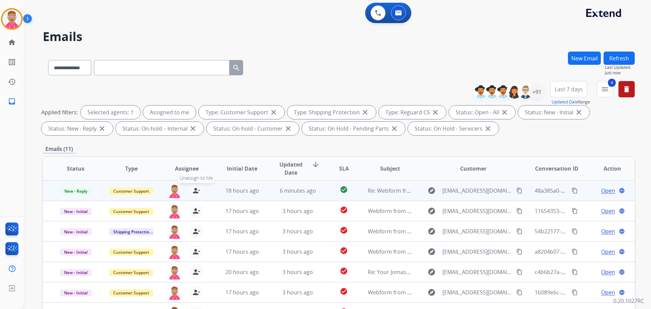
click at [193, 191] on mat-icon "person_remove" at bounding box center [196, 190] width 8 height 8
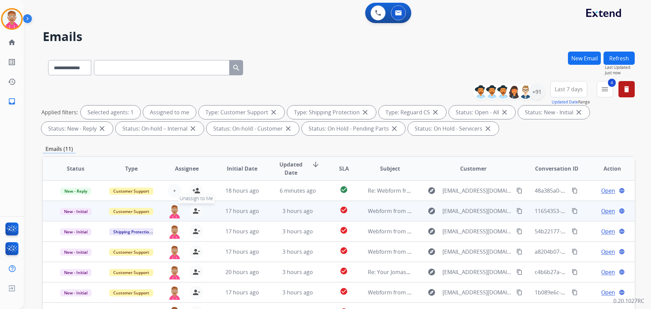
click at [195, 210] on mat-icon "person_remove" at bounding box center [196, 211] width 8 height 8
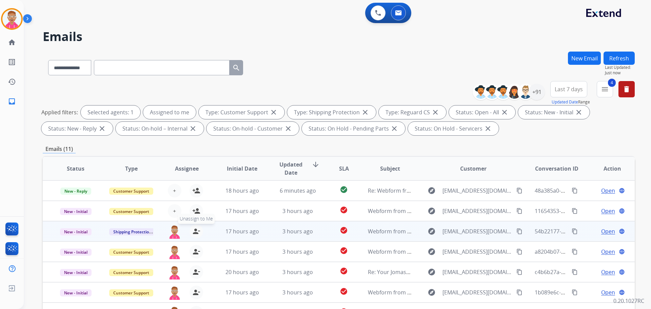
click at [195, 230] on mat-icon "person_remove" at bounding box center [196, 231] width 8 height 8
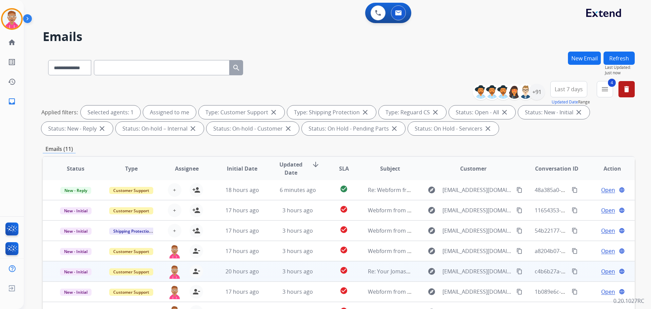
drag, startPoint x: 194, startPoint y: 253, endPoint x: 201, endPoint y: 275, distance: 22.9
click at [194, 254] on mat-icon "person_remove" at bounding box center [196, 251] width 8 height 8
click at [198, 270] on mat-icon "person_remove" at bounding box center [196, 271] width 8 height 8
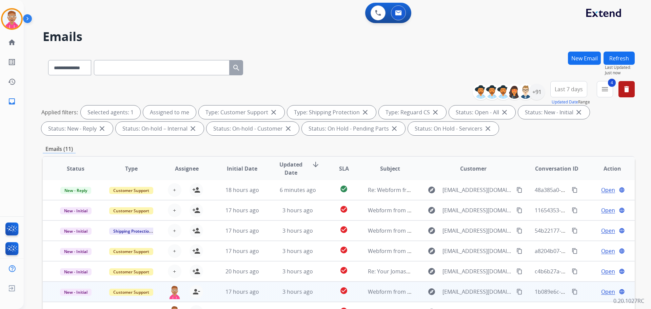
scroll to position [109, 0]
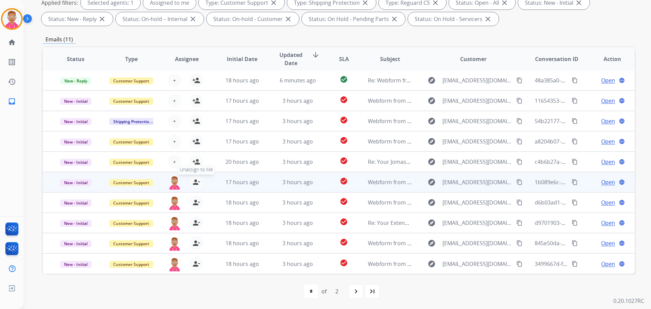
drag, startPoint x: 193, startPoint y: 181, endPoint x: 195, endPoint y: 184, distance: 4.0
click at [193, 181] on mat-icon "person_remove" at bounding box center [196, 182] width 8 height 8
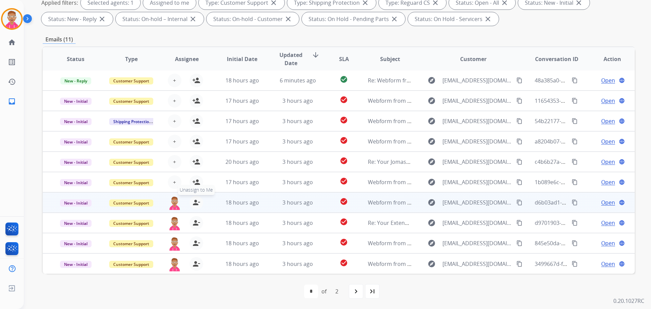
click at [197, 203] on mat-icon "person_remove" at bounding box center [196, 202] width 8 height 8
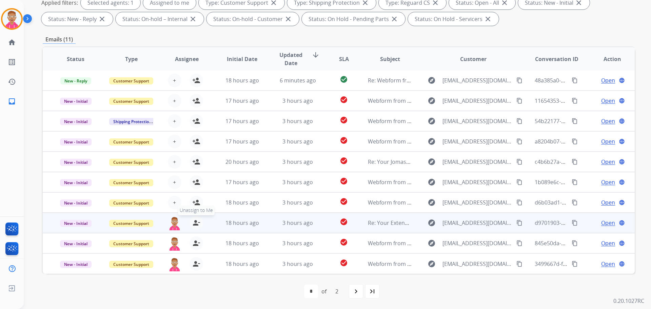
drag, startPoint x: 196, startPoint y: 216, endPoint x: 193, endPoint y: 221, distance: 6.5
click at [195, 219] on div "[EMAIL_ADDRESS][DOMAIN_NAME] person_remove Unassign to Me" at bounding box center [181, 222] width 55 height 19
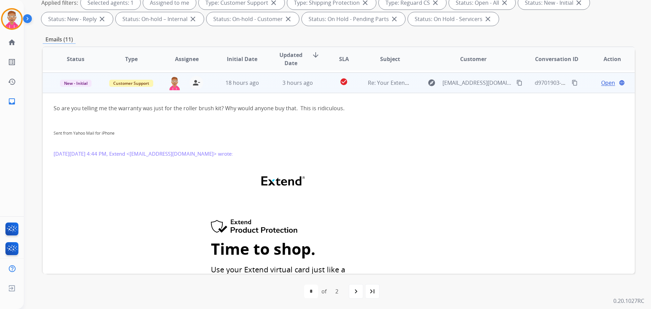
scroll to position [142, 0]
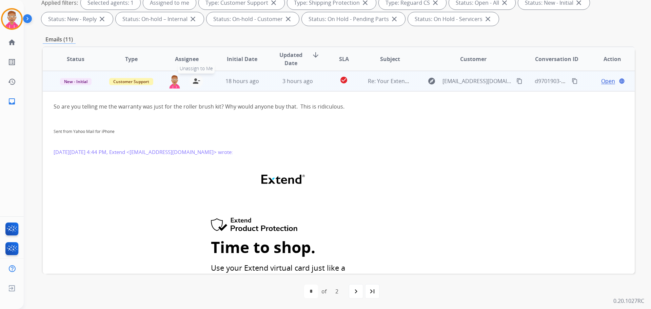
click at [195, 82] on mat-icon "person_remove" at bounding box center [196, 81] width 8 height 8
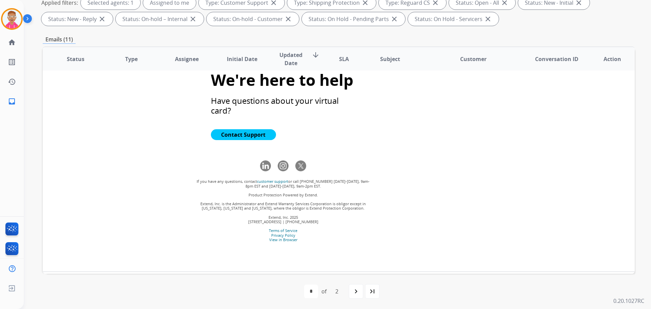
scroll to position [579, 0]
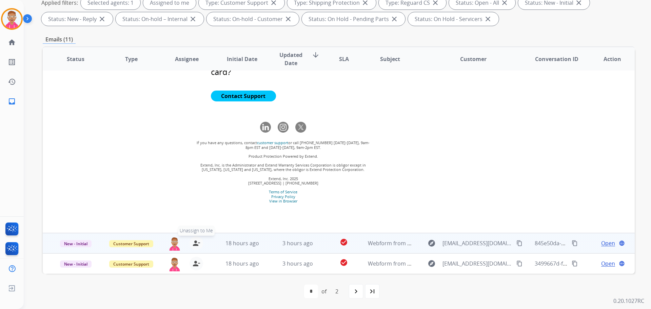
click at [194, 243] on mat-icon "person_remove" at bounding box center [196, 243] width 8 height 8
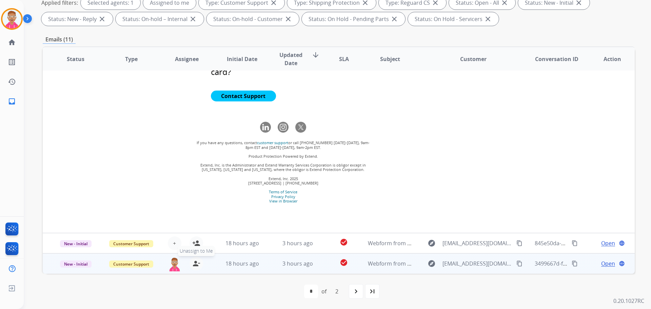
click at [194, 259] on button "person_remove [PERSON_NAME] to Me" at bounding box center [196, 264] width 14 height 14
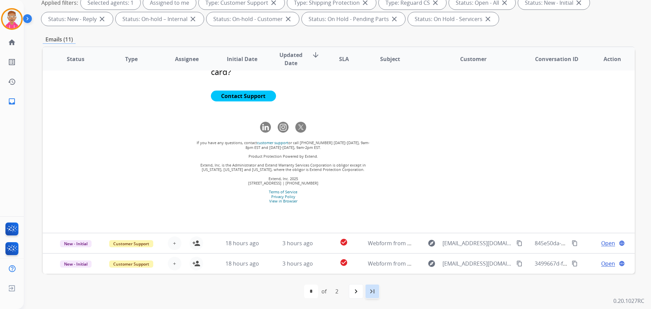
click at [371, 293] on mat-icon "last_page" at bounding box center [372, 291] width 8 height 8
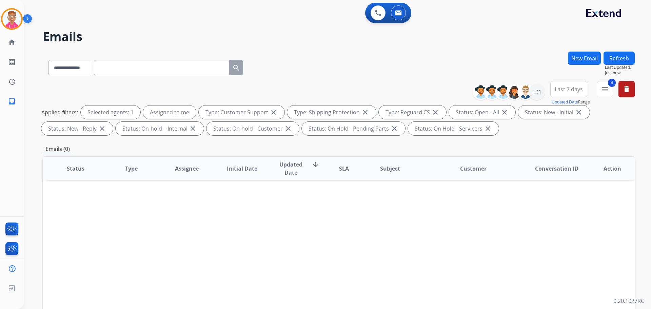
scroll to position [109, 0]
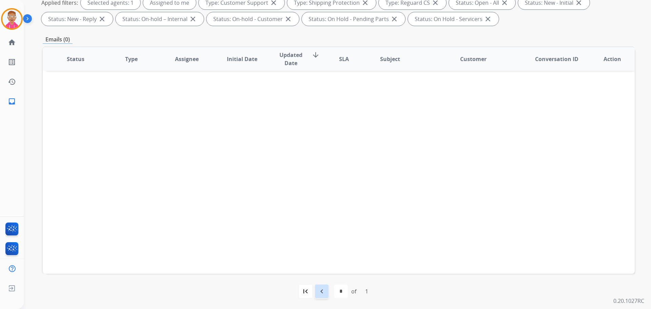
click at [319, 291] on mat-icon "navigate_before" at bounding box center [322, 291] width 8 height 8
select select "*"
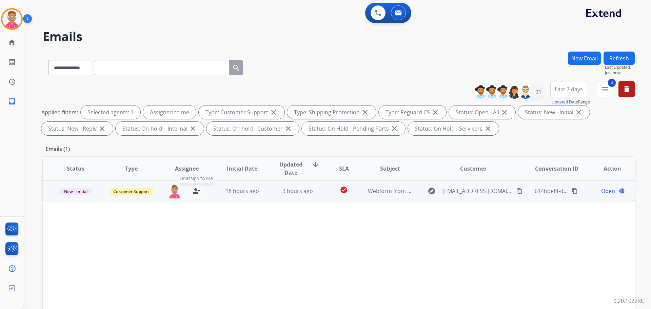
click at [195, 191] on mat-icon "person_remove" at bounding box center [196, 191] width 8 height 8
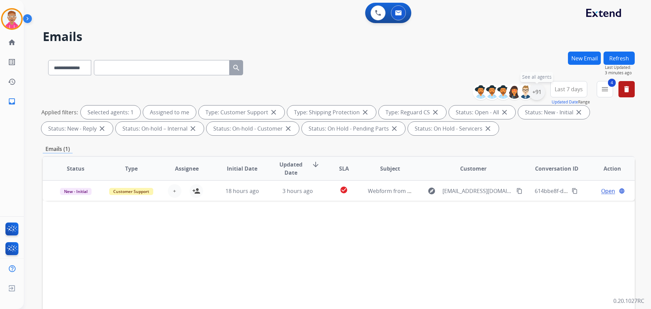
click at [538, 92] on div "+91" at bounding box center [536, 92] width 16 height 16
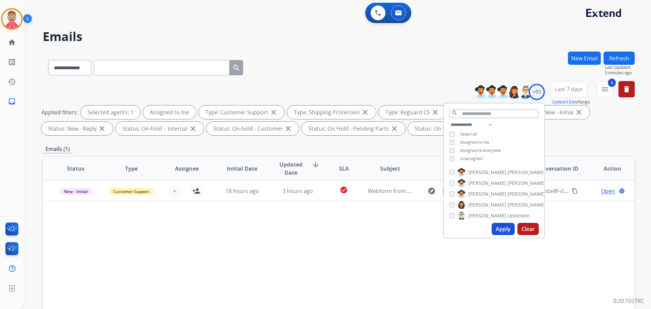
click at [500, 227] on button "Apply" at bounding box center [502, 229] width 23 height 12
click at [609, 93] on button "4 menu Filters" at bounding box center [605, 89] width 16 height 16
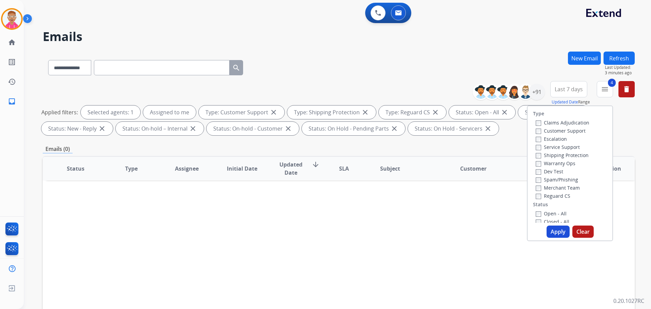
click at [549, 233] on button "Apply" at bounding box center [557, 231] width 23 height 12
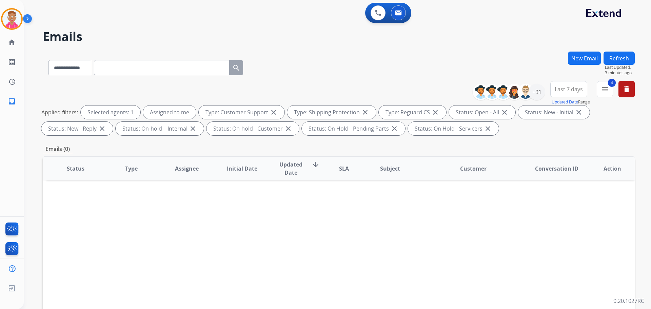
click at [287, 70] on div "**********" at bounding box center [339, 66] width 592 height 29
click at [224, 257] on div "Status Type Assignee Initial Date Updated Date arrow_downward SLA Subject Custo…" at bounding box center [339, 269] width 592 height 227
drag, startPoint x: 542, startPoint y: 90, endPoint x: 539, endPoint y: 91, distance: 3.5
click at [542, 90] on div "+91" at bounding box center [536, 92] width 16 height 16
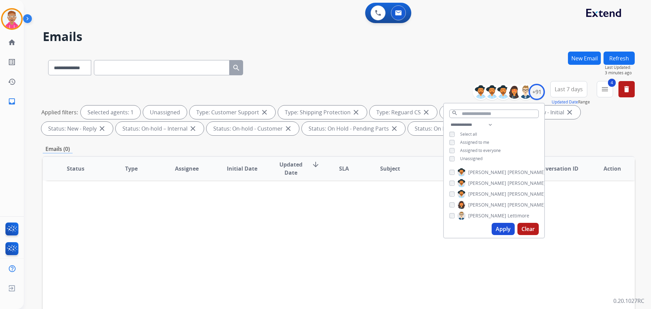
click at [498, 228] on button "Apply" at bounding box center [502, 229] width 23 height 12
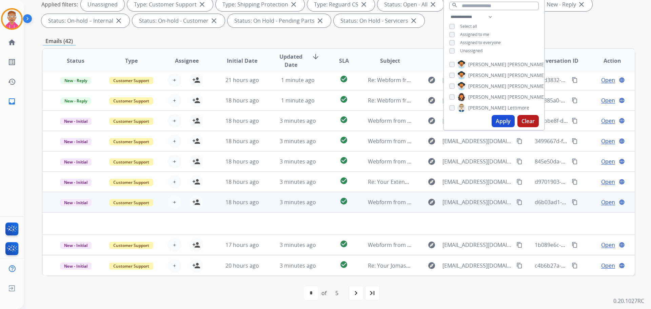
scroll to position [109, 0]
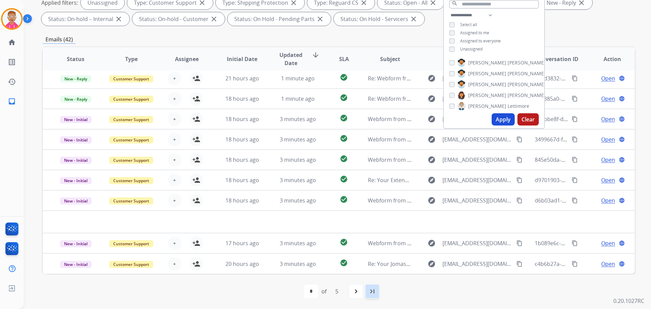
click at [375, 287] on mat-icon "last_page" at bounding box center [372, 291] width 8 height 8
select select "*"
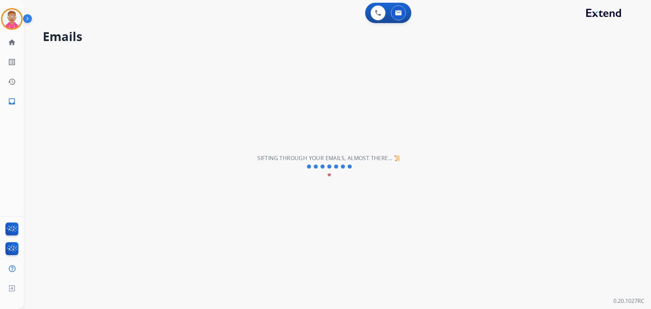
scroll to position [0, 0]
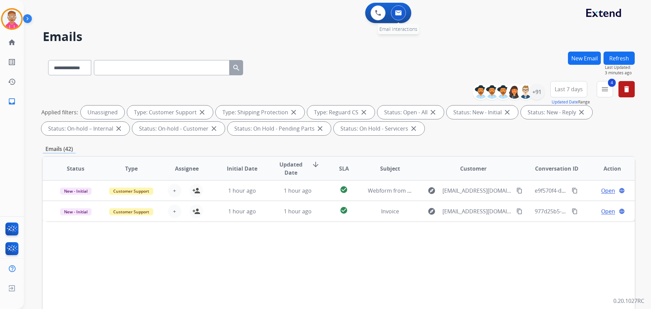
click at [400, 18] on button at bounding box center [398, 12] width 15 height 15
click at [11, 16] on img at bounding box center [11, 18] width 19 height 19
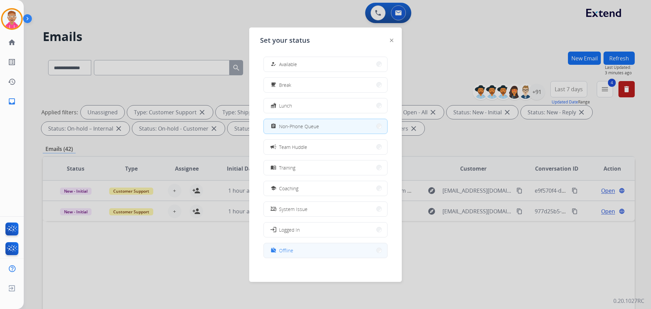
drag, startPoint x: 296, startPoint y: 252, endPoint x: 289, endPoint y: 249, distance: 7.4
click at [296, 252] on button "work_off Offline" at bounding box center [325, 250] width 123 height 15
